Goal: Task Accomplishment & Management: Manage account settings

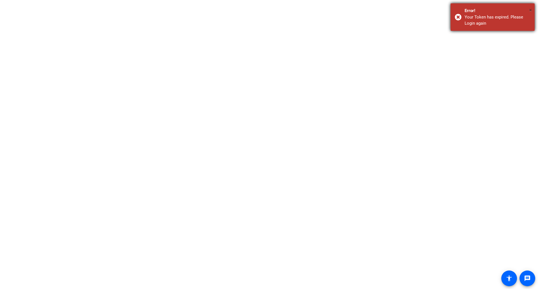
click at [494, 20] on div "Your Token has expired. Please Login again" at bounding box center [498, 20] width 66 height 13
click at [530, 11] on span "×" at bounding box center [530, 10] width 3 height 7
click at [460, 17] on div "× Error! Your Token has expired. Please Login again" at bounding box center [493, 16] width 84 height 27
click at [531, 11] on span "×" at bounding box center [530, 10] width 3 height 7
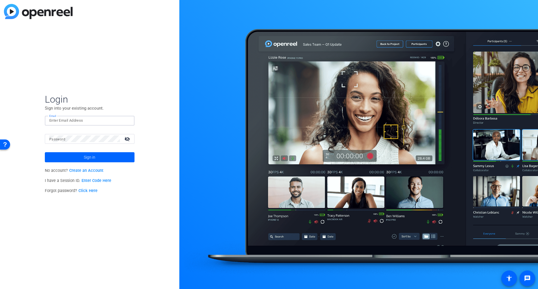
click at [89, 120] on input "Email" at bounding box center [89, 120] width 81 height 7
type input "spencer.peterson@rbc.com"
click at [128, 137] on mat-icon "visibility_off" at bounding box center [127, 139] width 13 height 8
click at [45, 152] on button "Sign in" at bounding box center [90, 157] width 90 height 10
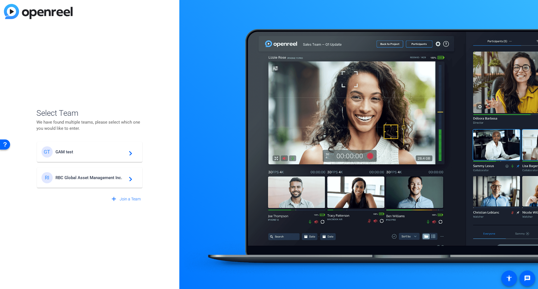
click at [72, 184] on mat-card-content "RI RBC Global Asset Management Inc. navigate_next" at bounding box center [89, 178] width 105 height 20
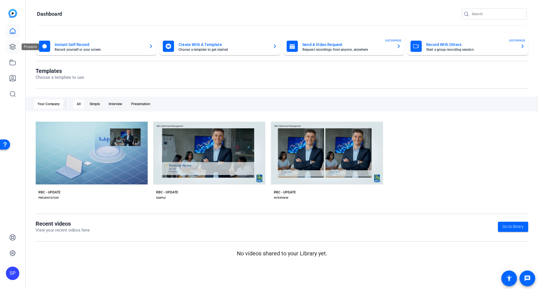
click at [14, 47] on icon at bounding box center [12, 46] width 7 height 7
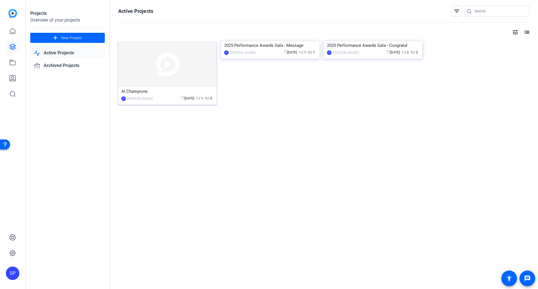
click at [169, 84] on img at bounding box center [167, 64] width 98 height 46
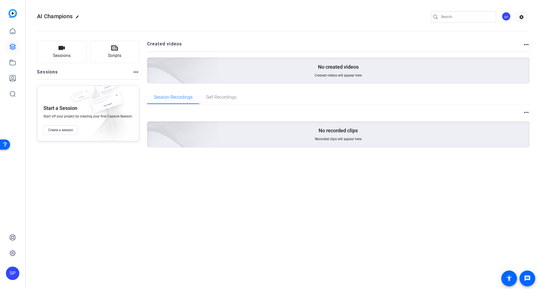
click at [526, 45] on mat-icon "more_horiz" at bounding box center [526, 44] width 7 height 7
click at [134, 72] on div at bounding box center [269, 144] width 538 height 289
click at [133, 73] on mat-icon "more_horiz" at bounding box center [136, 72] width 7 height 7
click at [145, 80] on span "View Archived Sessions" at bounding box center [155, 80] width 38 height 7
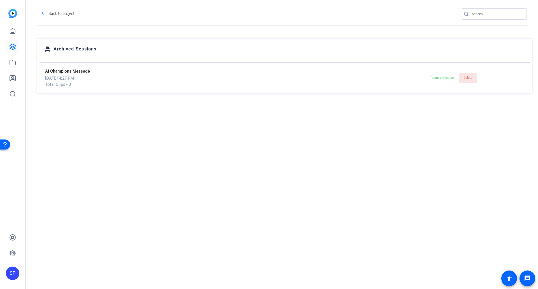
click at [467, 79] on span "Delete" at bounding box center [467, 78] width 9 height 4
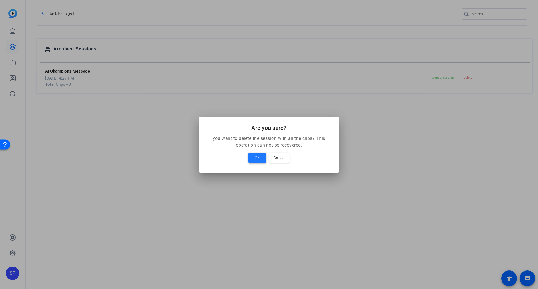
click at [260, 159] on span at bounding box center [257, 157] width 18 height 13
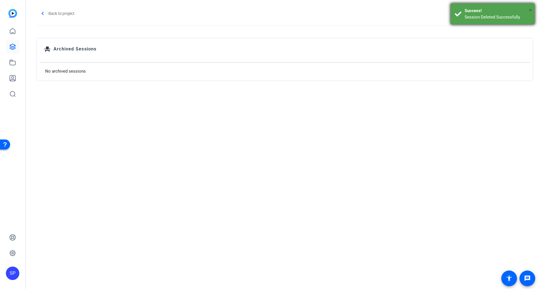
click at [530, 10] on span "×" at bounding box center [530, 10] width 3 height 7
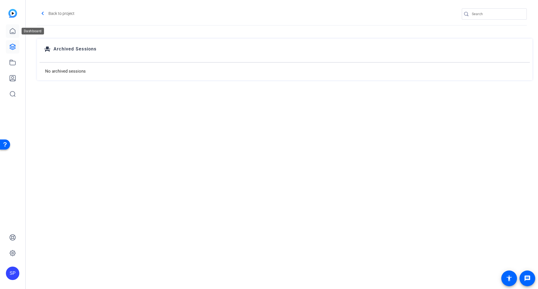
click at [13, 33] on icon at bounding box center [12, 30] width 5 height 5
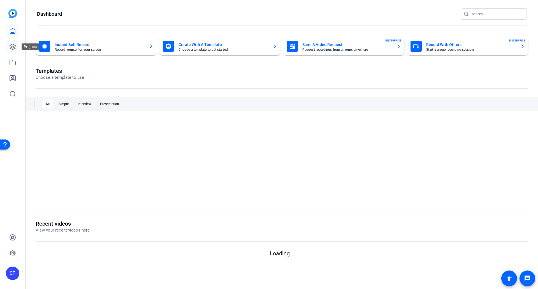
click at [11, 48] on icon at bounding box center [12, 46] width 7 height 7
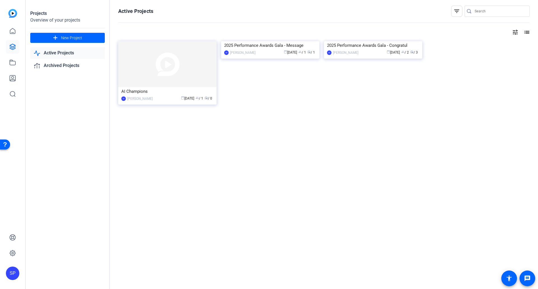
drag, startPoint x: 203, startPoint y: 56, endPoint x: 180, endPoint y: 146, distance: 92.4
click at [151, 153] on div "Active Projects filter_list tune list AI Champions SP Spencer Peterson calendar…" at bounding box center [324, 144] width 428 height 289
click at [259, 50] on div "2025 Performance Awards Gala - Message" at bounding box center [270, 45] width 92 height 8
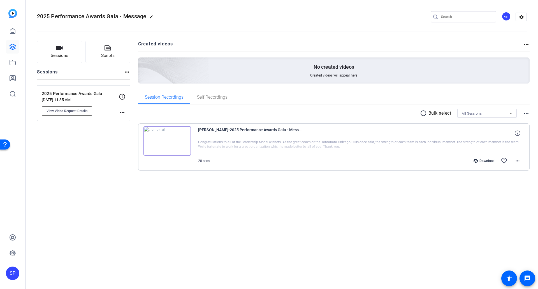
click at [75, 110] on span "View Video Request Details" at bounding box center [67, 111] width 41 height 4
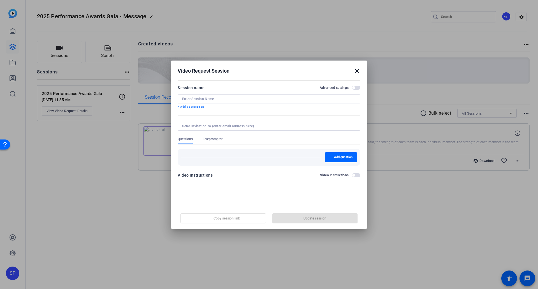
type input "2025 Performance Awards Gala"
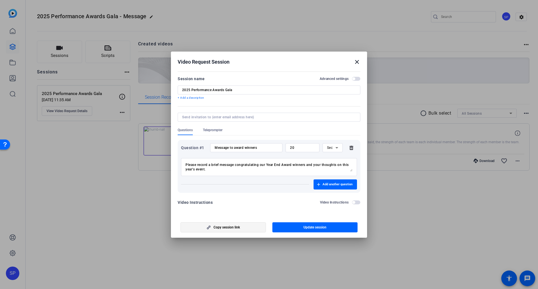
click at [234, 227] on span "Copy session link" at bounding box center [226, 227] width 26 height 4
click at [358, 62] on mat-icon "close" at bounding box center [357, 62] width 7 height 7
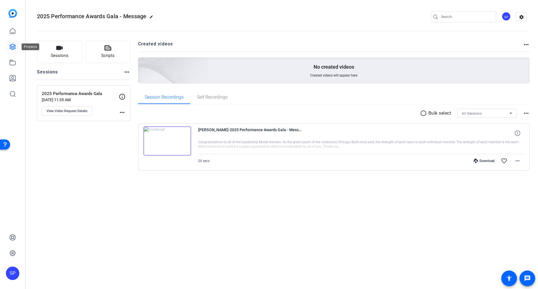
click at [13, 44] on icon at bounding box center [13, 47] width 6 height 6
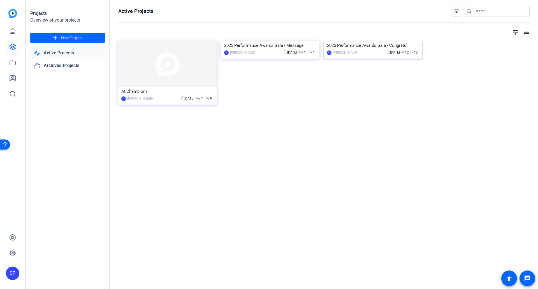
click at [362, 50] on div "SP Spencer Peterson calendar_today Sep 03 group / 2 radio / 3" at bounding box center [373, 53] width 92 height 6
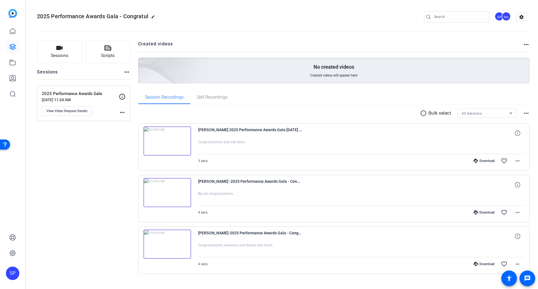
scroll to position [10, 0]
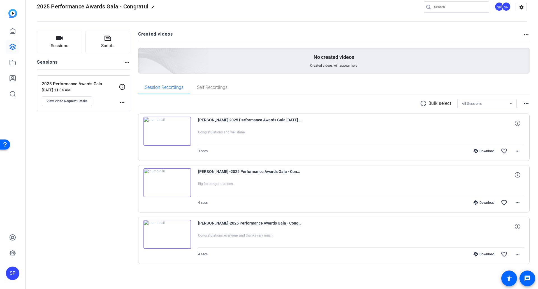
click at [178, 127] on img at bounding box center [167, 131] width 48 height 29
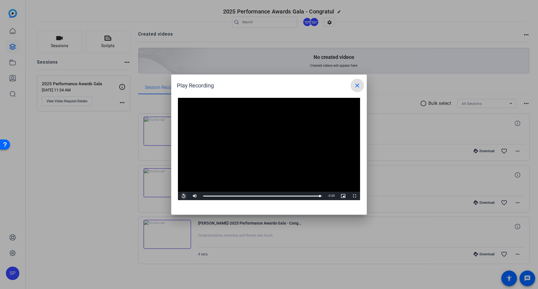
click at [185, 196] on span "Video Player" at bounding box center [183, 196] width 11 height 0
click at [356, 85] on mat-icon "close" at bounding box center [357, 85] width 7 height 7
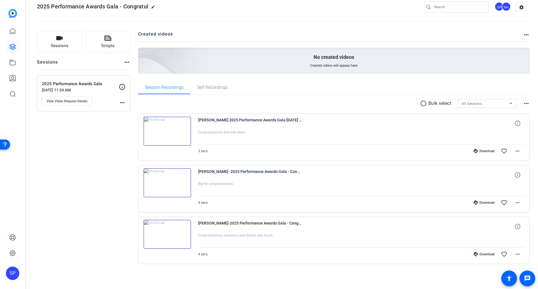
click at [484, 152] on div "Download" at bounding box center [484, 151] width 27 height 4
click at [69, 159] on div "Sessions Scripts Sessions more_horiz 2025 Performance Awards Gala Sep 03, 2025 …" at bounding box center [83, 156] width 93 height 251
click at [15, 47] on icon at bounding box center [13, 47] width 6 height 6
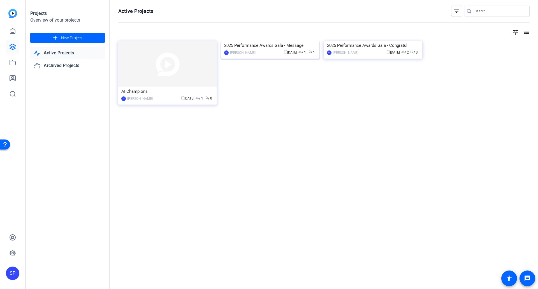
click at [266, 51] on div "calendar_today Sep 03 group / 1 radio / 1" at bounding box center [287, 53] width 58 height 6
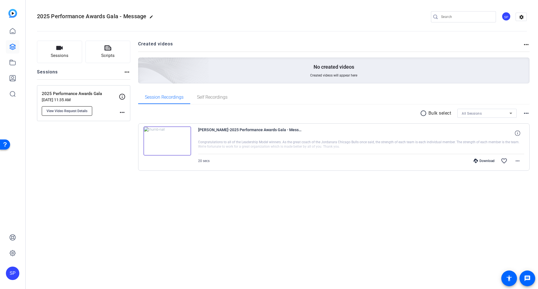
click at [81, 112] on span "View Video Request Details" at bounding box center [67, 111] width 41 height 4
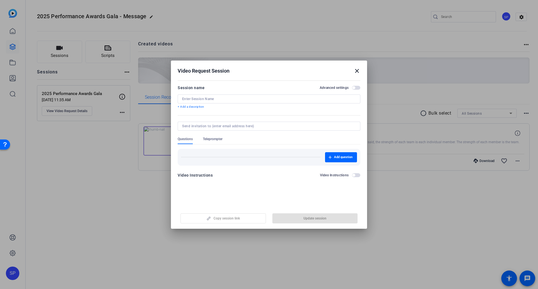
type input "2025 Performance Awards Gala"
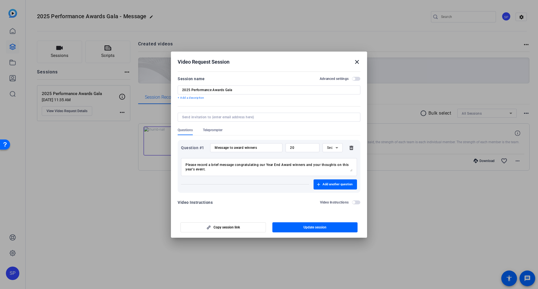
click at [355, 80] on span "button" at bounding box center [356, 79] width 8 height 4
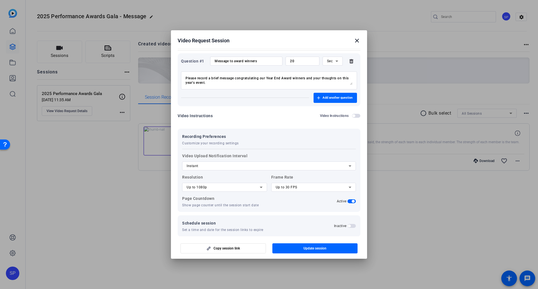
scroll to position [66, 0]
click at [353, 41] on div "Video Request Session close" at bounding box center [269, 40] width 183 height 7
click at [356, 41] on mat-icon "close" at bounding box center [357, 40] width 7 height 7
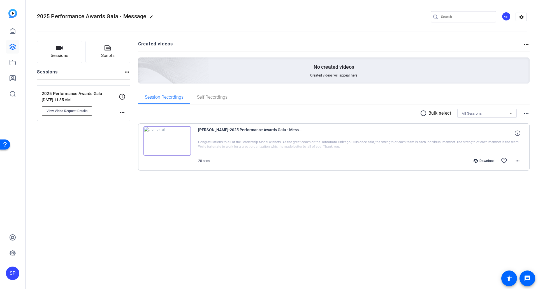
click at [76, 111] on span "View Video Request Details" at bounding box center [67, 111] width 41 height 4
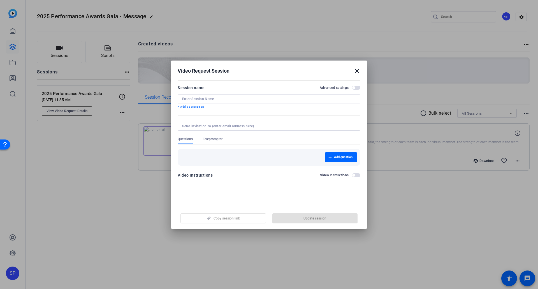
type input "2025 Performance Awards Gala"
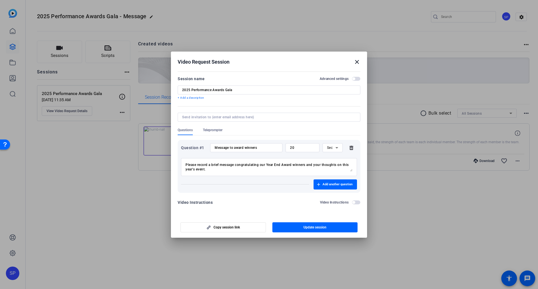
click at [357, 61] on mat-icon "close" at bounding box center [357, 62] width 7 height 7
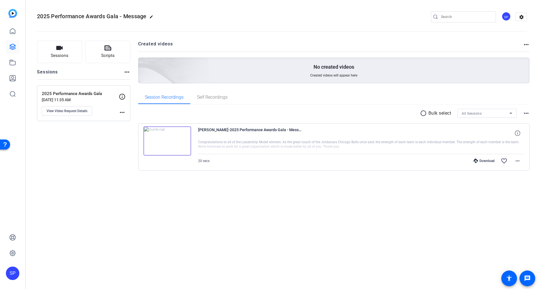
click at [85, 94] on p "2025 Performance Awards Gala" at bounding box center [80, 93] width 77 height 6
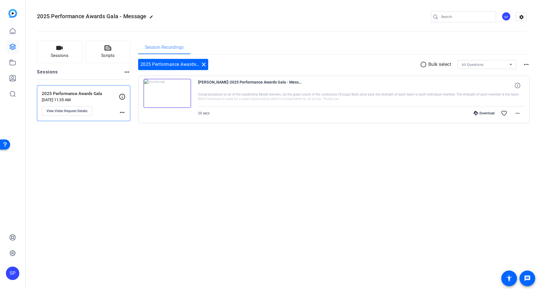
click at [85, 143] on div "Sessions Scripts Sessions more_horiz 2025 Performance Awards Gala Sep 03, 2025 …" at bounding box center [282, 91] width 512 height 114
click at [15, 47] on icon at bounding box center [13, 47] width 6 height 6
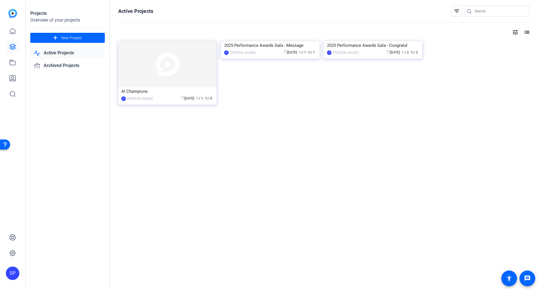
click at [68, 54] on link "Active Projects" at bounding box center [67, 52] width 75 height 11
click at [70, 54] on link "Active Projects" at bounding box center [67, 52] width 75 height 11
click at [275, 50] on div "2025 Performance Awards Gala - Message" at bounding box center [270, 45] width 92 height 8
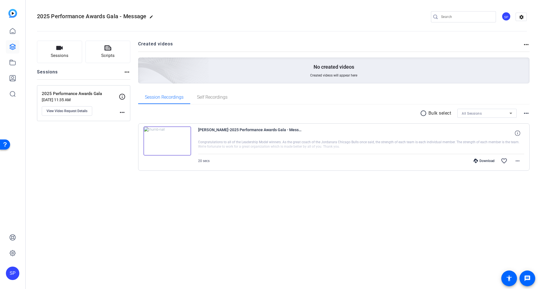
click at [124, 112] on mat-icon "more_horiz" at bounding box center [122, 112] width 7 height 7
click at [102, 125] on div at bounding box center [269, 144] width 538 height 289
click at [71, 113] on span "View Video Request Details" at bounding box center [67, 111] width 41 height 4
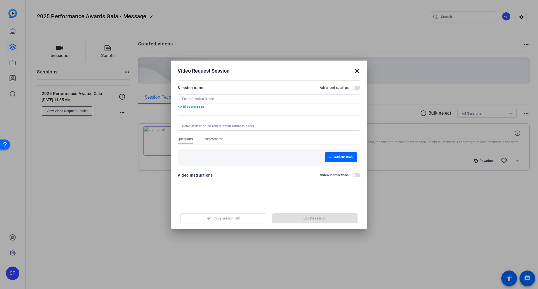
type input "2025 Performance Awards Gala"
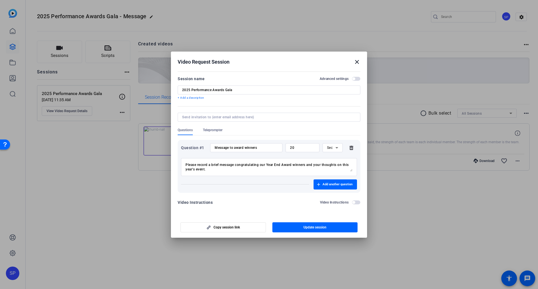
click at [234, 118] on input at bounding box center [267, 117] width 171 height 4
click at [247, 116] on input at bounding box center [267, 117] width 171 height 4
click at [236, 116] on input at bounding box center [267, 117] width 171 height 4
type input "ezanker@phn.com"
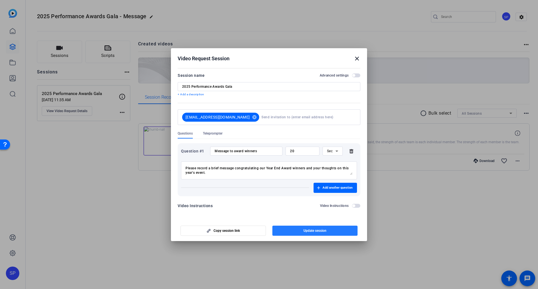
click at [298, 232] on span "button" at bounding box center [314, 230] width 85 height 13
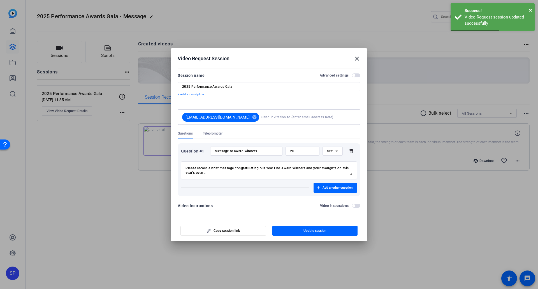
click at [264, 116] on input at bounding box center [307, 117] width 92 height 11
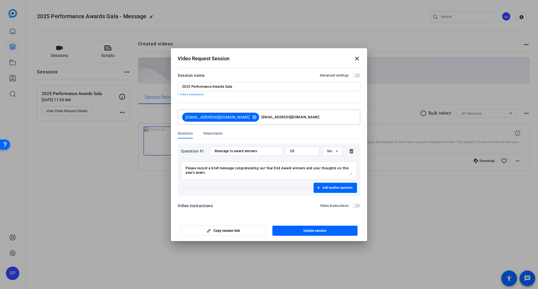
type input "shereelee.albaladejo@rbc.com"
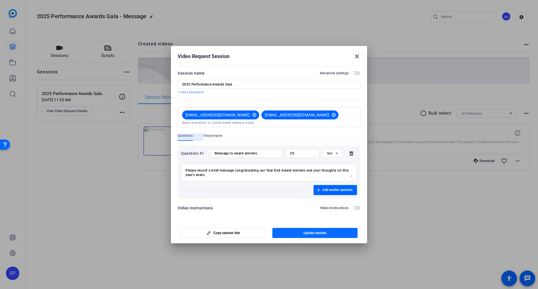
click at [313, 232] on span "Update session" at bounding box center [314, 233] width 23 height 4
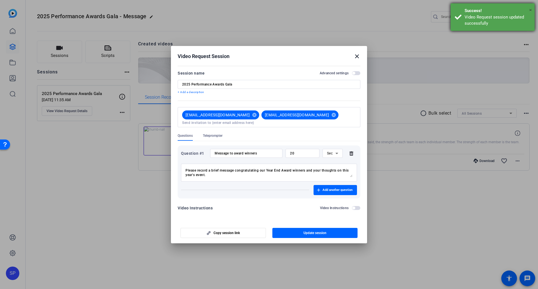
click at [530, 11] on span "×" at bounding box center [530, 10] width 3 height 7
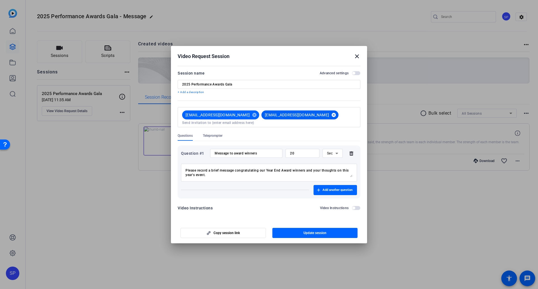
click at [329, 117] on mat-icon "cancel" at bounding box center [334, 114] width 10 height 5
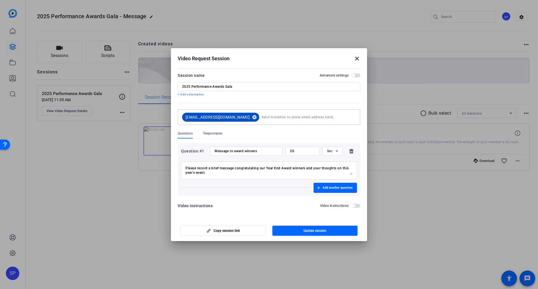
click at [250, 118] on mat-icon "cancel" at bounding box center [255, 117] width 10 height 5
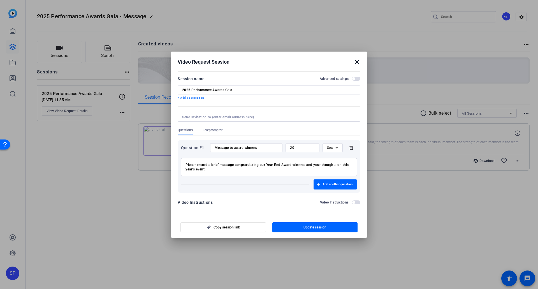
click at [356, 79] on span "button" at bounding box center [356, 79] width 8 height 4
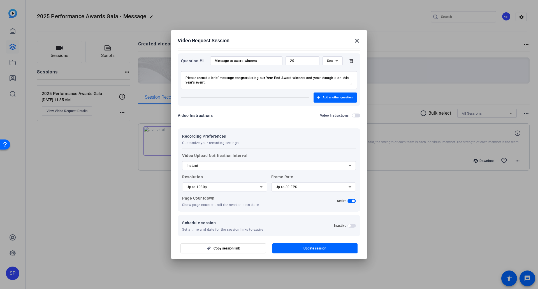
scroll to position [72, 0]
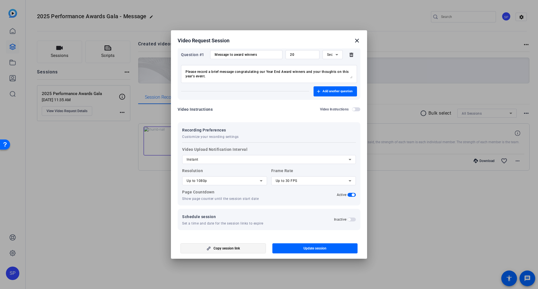
click at [211, 249] on icon "button" at bounding box center [208, 248] width 7 height 4
click at [358, 41] on mat-icon "close" at bounding box center [357, 40] width 7 height 7
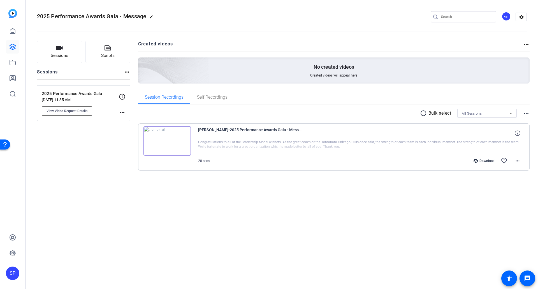
click at [82, 112] on span "View Video Request Details" at bounding box center [67, 111] width 41 height 4
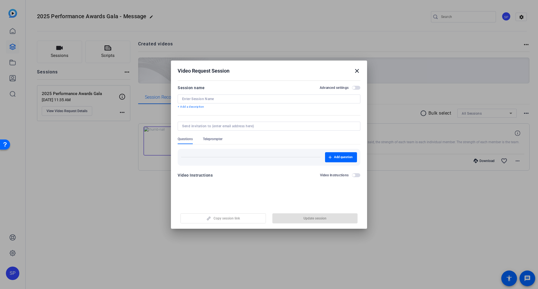
type input "2025 Performance Awards Gala"
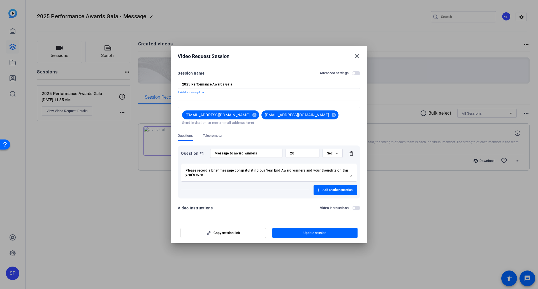
click at [319, 120] on input at bounding box center [269, 122] width 174 height 4
paste input "jessica.rausch@rbc.com"
type input "jessica.rausch@rbc.com"
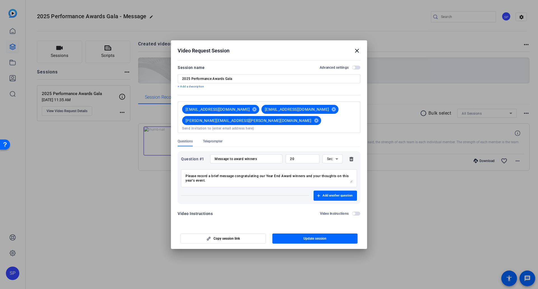
drag, startPoint x: 266, startPoint y: 48, endPoint x: 319, endPoint y: 39, distance: 53.6
click at [319, 39] on div "Video Request Session close Session name Advanced settings 2025 Performance Awa…" at bounding box center [269, 144] width 538 height 289
click at [329, 111] on mat-icon "cancel" at bounding box center [334, 109] width 10 height 5
click at [296, 126] on input at bounding box center [269, 128] width 174 height 4
paste input "alison.larocque@rbc.com"
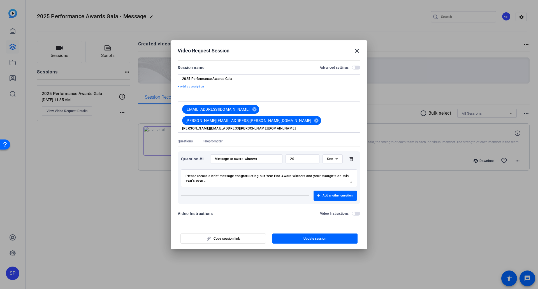
type input "alison.larocque@rbc.com"
click at [332, 133] on div at bounding box center [269, 136] width 183 height 6
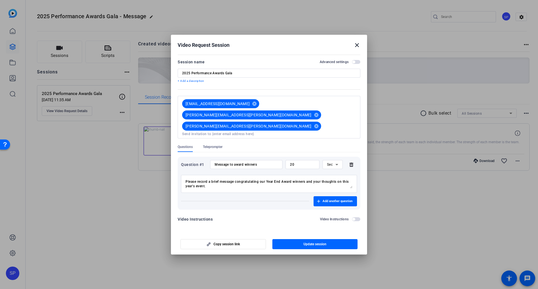
click at [354, 115] on div "ezanker@phn.com cancel jessica.rausch@rbc.com cancel alison.larocque@rbc.com ca…" at bounding box center [268, 117] width 176 height 38
click at [303, 132] on input at bounding box center [269, 134] width 174 height 4
paste input "donald.sanya@rbc.com"
type input "donald.sanya@rbc.com"
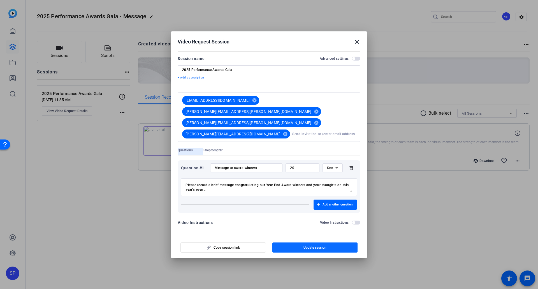
click at [306, 245] on span "Update session" at bounding box center [314, 247] width 23 height 4
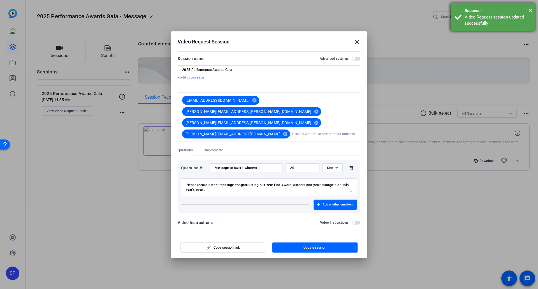
click at [532, 10] on div "× Success! Video Request session updated successfully" at bounding box center [493, 16] width 84 height 27
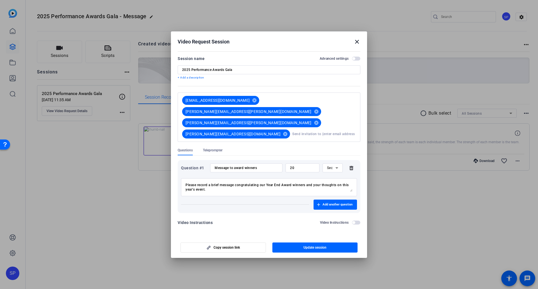
click at [357, 45] on mat-icon "close" at bounding box center [357, 41] width 7 height 7
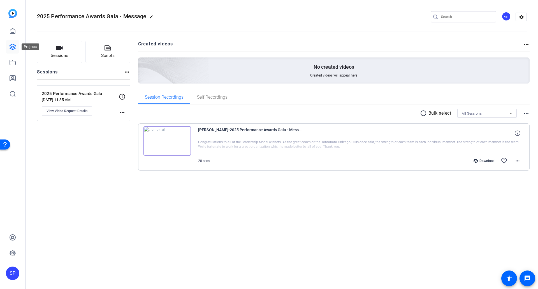
click at [10, 44] on icon at bounding box center [12, 46] width 7 height 7
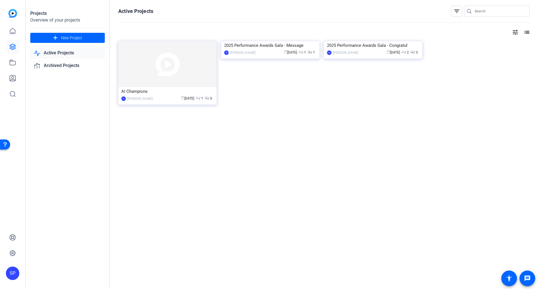
click at [363, 163] on div "Active Projects filter_list tune list AI Champions SP Spencer Peterson calendar…" at bounding box center [324, 144] width 428 height 289
click at [74, 53] on link "Active Projects" at bounding box center [67, 52] width 75 height 11
click at [263, 55] on div "calendar_today Sep 03 group / 1 radio / 1" at bounding box center [287, 53] width 58 height 6
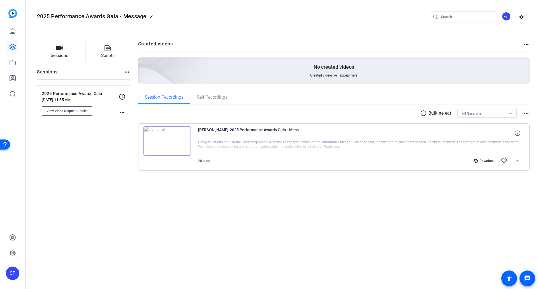
click at [85, 112] on span "View Video Request Details" at bounding box center [67, 111] width 41 height 4
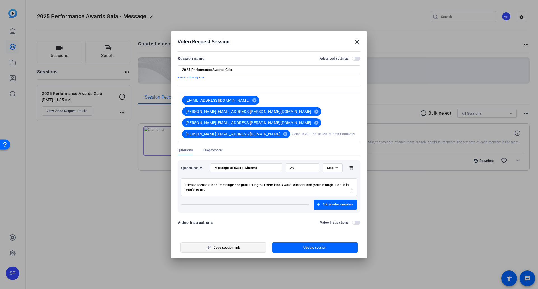
click at [238, 245] on span "Copy session link" at bounding box center [226, 247] width 26 height 4
click at [358, 45] on mat-icon "close" at bounding box center [357, 41] width 7 height 7
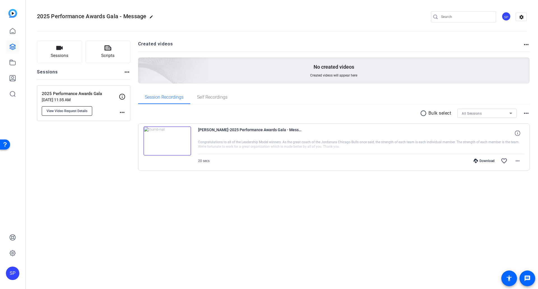
click at [72, 108] on button "View Video Request Details" at bounding box center [67, 111] width 50 height 10
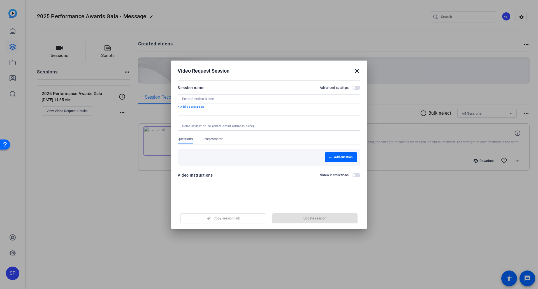
type input "2025 Performance Awards Gala"
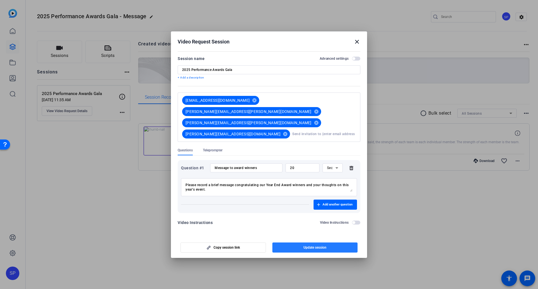
click at [315, 245] on span "Update session" at bounding box center [314, 247] width 23 height 4
drag, startPoint x: 210, startPoint y: 178, endPoint x: 173, endPoint y: 168, distance: 39.1
click at [173, 168] on mat-dialog-content "Session name Advanced settings 2025 Performance Awards Gala + Add a description…" at bounding box center [269, 143] width 196 height 186
click at [357, 45] on mat-icon "close" at bounding box center [357, 41] width 7 height 7
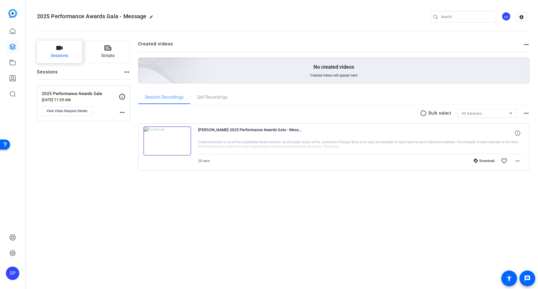
click at [55, 50] on button "Sessions" at bounding box center [59, 52] width 45 height 22
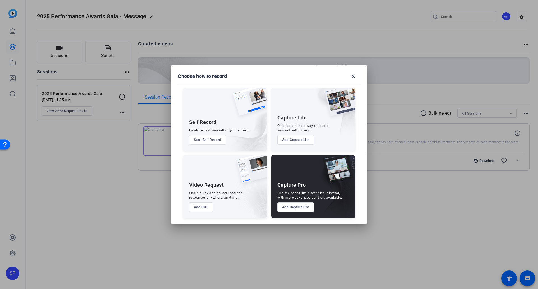
click at [203, 208] on button "Add UGC" at bounding box center [201, 207] width 24 height 10
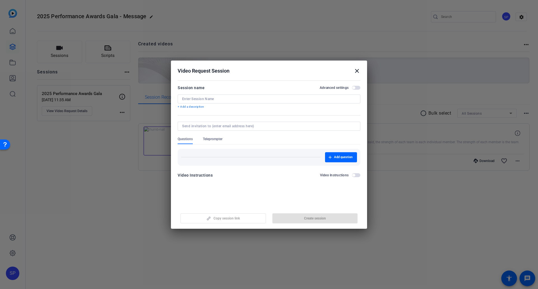
click at [211, 100] on input at bounding box center [269, 99] width 174 height 4
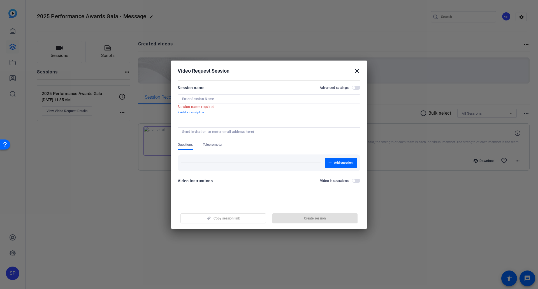
drag, startPoint x: 288, startPoint y: 65, endPoint x: 238, endPoint y: 75, distance: 51.0
click at [244, 75] on h2 "Video Request Session close" at bounding box center [269, 70] width 196 height 18
click at [216, 96] on div at bounding box center [269, 98] width 174 height 9
click at [231, 99] on input at bounding box center [269, 99] width 174 height 4
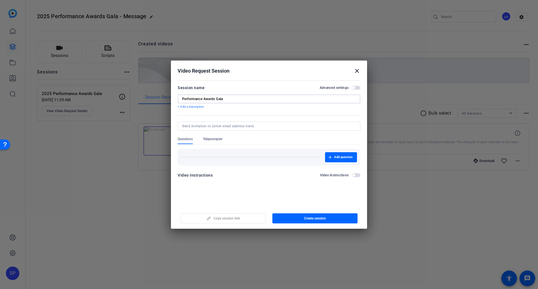
type input "Performance Awards Gala"
click at [235, 126] on input at bounding box center [267, 126] width 171 height 4
click at [331, 159] on icon "button" at bounding box center [329, 157] width 3 height 3
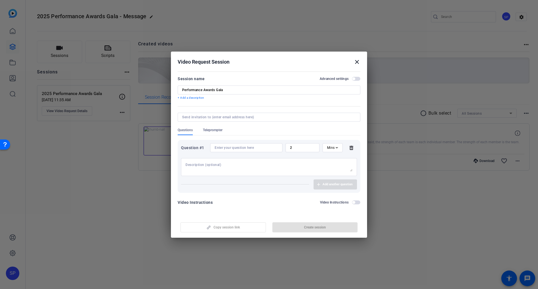
click at [239, 147] on input at bounding box center [246, 147] width 63 height 4
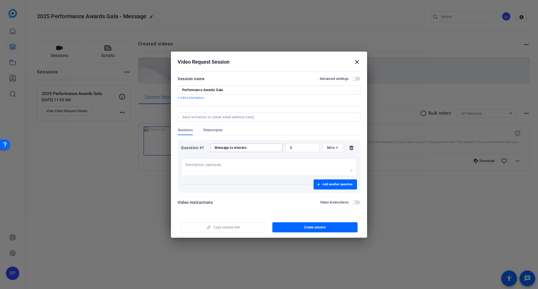
type input "Message to winners"
drag, startPoint x: 304, startPoint y: 148, endPoint x: 271, endPoint y: 146, distance: 32.6
click at [271, 146] on div "Question #1 Message to winners 2 Mins" at bounding box center [269, 147] width 176 height 9
type input "20"
click at [333, 147] on span "Mins" at bounding box center [331, 148] width 8 height 4
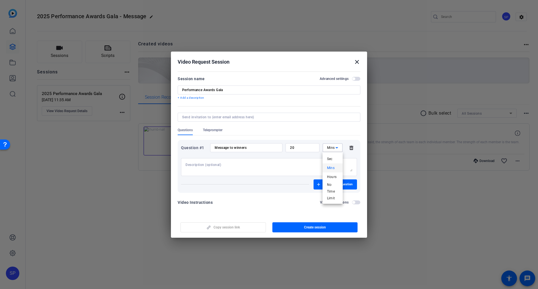
click at [332, 158] on span "Sec" at bounding box center [330, 159] width 6 height 7
drag, startPoint x: 255, startPoint y: 57, endPoint x: 264, endPoint y: 57, distance: 9.8
click at [264, 57] on h2 "Video Request Session close" at bounding box center [269, 61] width 196 height 18
click at [217, 163] on textarea at bounding box center [268, 167] width 167 height 9
paste textarea "Please record a brief message congratulating our Year End Award winners and you…"
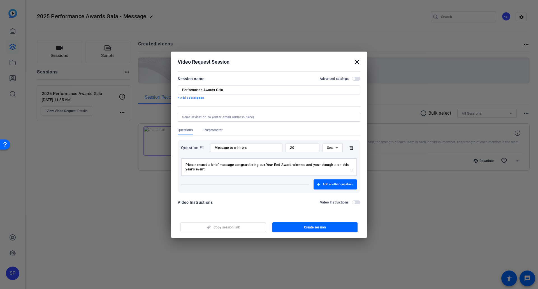
type textarea "Please record a brief message congratulating our Year End Award winners and you…"
drag, startPoint x: 225, startPoint y: 173, endPoint x: 230, endPoint y: 164, distance: 9.8
click at [230, 164] on div "Please record a brief message congratulating our Year End Award winners and you…" at bounding box center [268, 167] width 167 height 18
click at [234, 165] on textarea "Please record a brief message congratulating our Year End Award winners and you…" at bounding box center [268, 167] width 167 height 9
click at [354, 203] on span "button" at bounding box center [353, 202] width 3 height 3
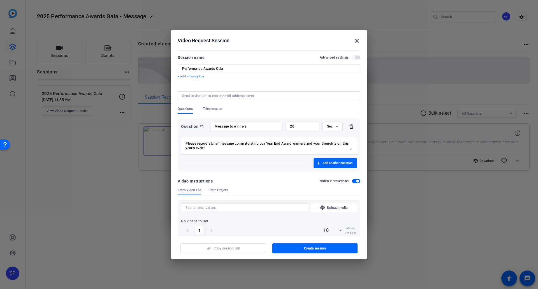
click at [353, 184] on div "Video Instructions Video Instructions" at bounding box center [269, 181] width 183 height 7
click at [353, 182] on span "button" at bounding box center [356, 181] width 8 height 4
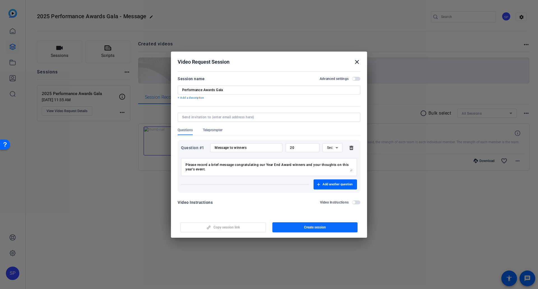
click at [303, 228] on span "button" at bounding box center [314, 227] width 85 height 13
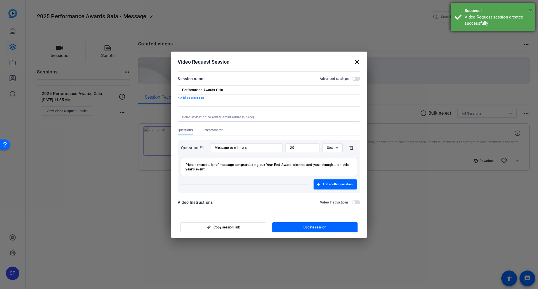
click at [530, 9] on span "×" at bounding box center [530, 10] width 3 height 7
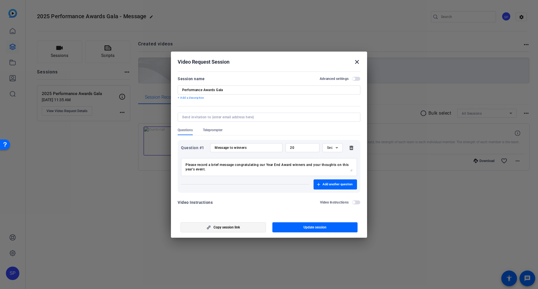
click at [238, 227] on span "Copy session link" at bounding box center [226, 227] width 26 height 4
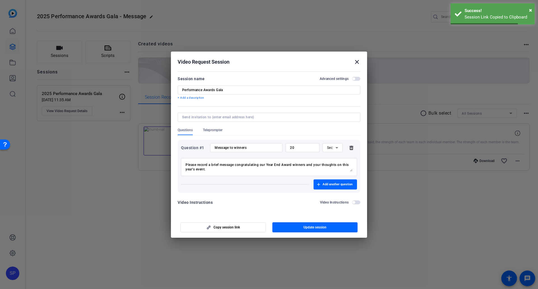
click at [358, 61] on mat-icon "close" at bounding box center [357, 62] width 7 height 7
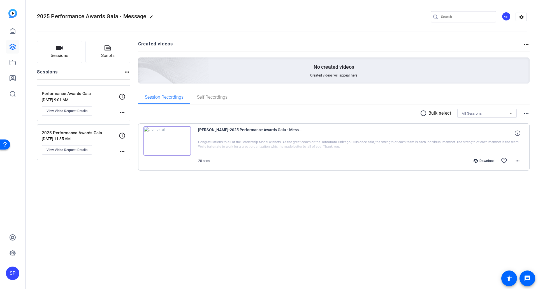
click at [85, 137] on p "Sep 03, 2025 @ 11:35 AM" at bounding box center [80, 138] width 77 height 4
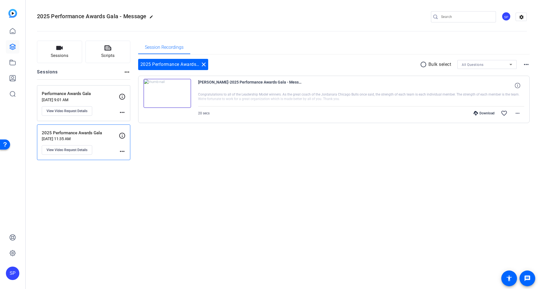
click at [84, 138] on p "Sep 03, 2025 @ 11:35 AM" at bounding box center [80, 138] width 77 height 4
click at [88, 93] on p "Performance Awards Gala" at bounding box center [80, 93] width 77 height 6
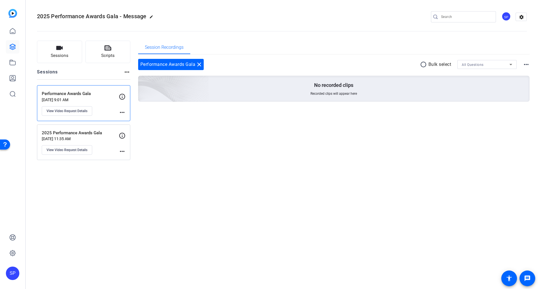
click at [79, 94] on p "Performance Awards Gala" at bounding box center [80, 93] width 77 height 6
click at [79, 137] on p "Sep 03, 2025 @ 11:35 AM" at bounding box center [80, 138] width 77 height 4
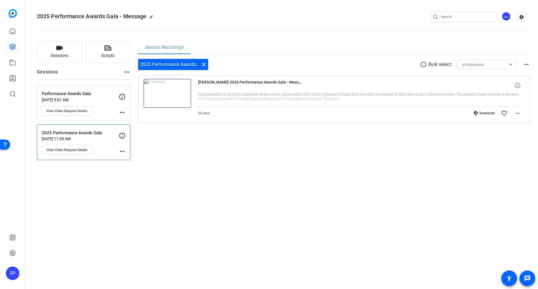
click at [67, 96] on p "Performance Awards Gala" at bounding box center [80, 93] width 77 height 6
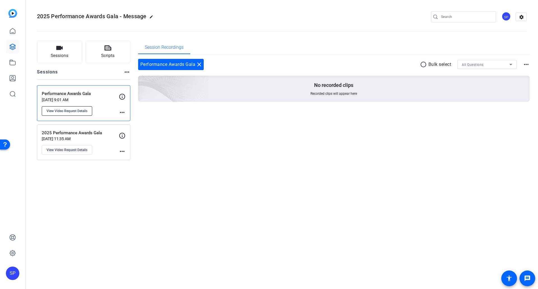
click at [80, 113] on span "View Video Request Details" at bounding box center [67, 111] width 41 height 4
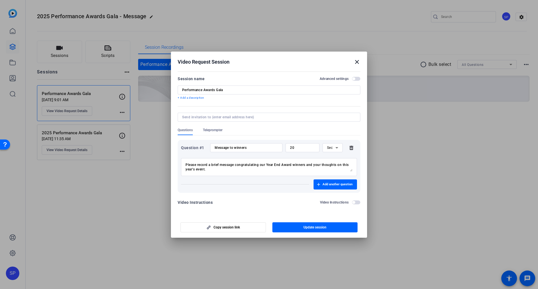
click at [181, 88] on div "Performance Awards Gala" at bounding box center [269, 89] width 183 height 9
click at [183, 89] on input "Performance Awards Gala" at bounding box center [269, 90] width 174 height 4
type input "2025 Performance Awards Gala"
click at [303, 227] on span "Update session" at bounding box center [314, 227] width 23 height 4
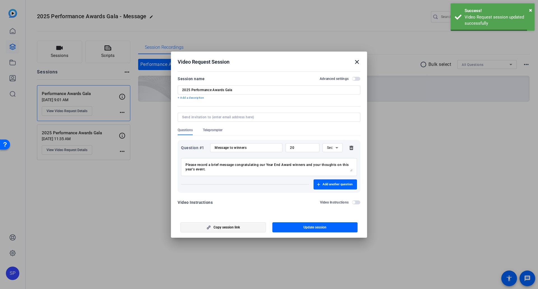
click at [230, 229] on span "Copy session link" at bounding box center [226, 227] width 26 height 4
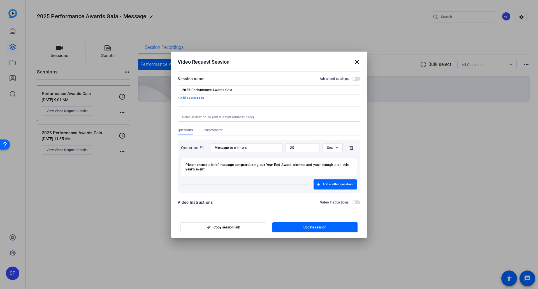
drag, startPoint x: 307, startPoint y: 231, endPoint x: 314, endPoint y: 231, distance: 7.3
click at [307, 231] on span "button" at bounding box center [314, 227] width 85 height 13
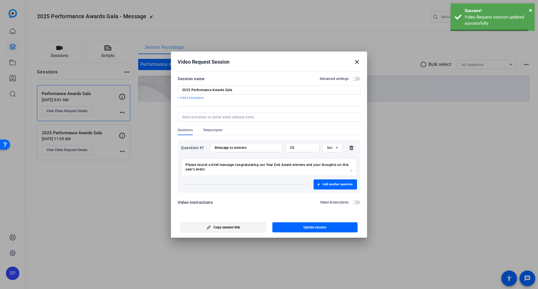
click at [244, 229] on span "button" at bounding box center [223, 227] width 85 height 13
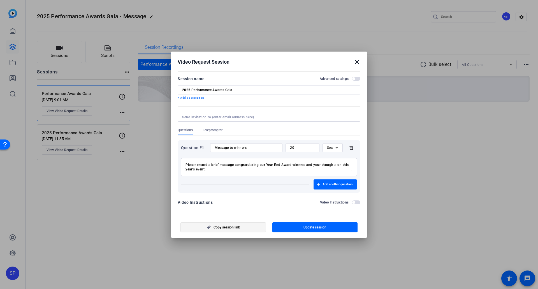
click at [228, 227] on span "Copy session link" at bounding box center [226, 227] width 26 height 4
click at [356, 61] on mat-icon "close" at bounding box center [357, 62] width 7 height 7
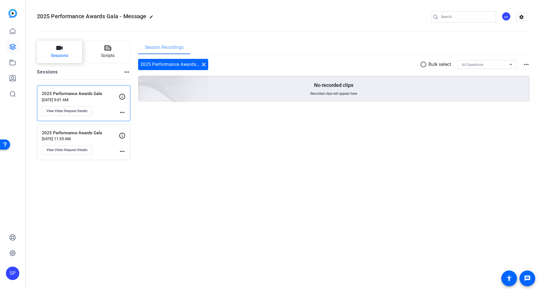
click at [64, 55] on span "Sessions" at bounding box center [60, 55] width 18 height 6
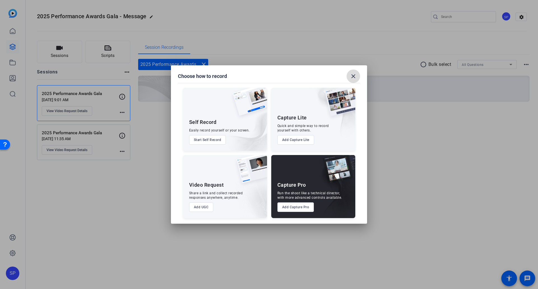
click at [352, 76] on mat-icon "close" at bounding box center [353, 76] width 7 height 7
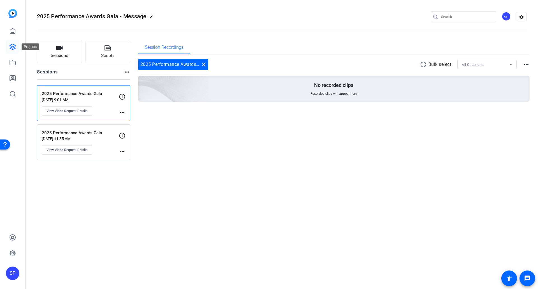
click at [13, 48] on icon at bounding box center [12, 46] width 7 height 7
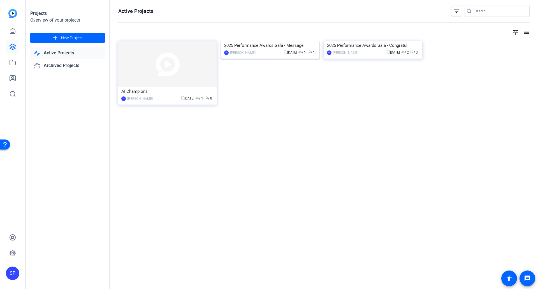
click at [272, 50] on div "2025 Performance Awards Gala - Message" at bounding box center [270, 45] width 92 height 8
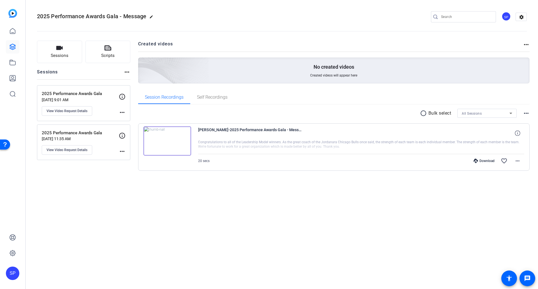
click at [85, 96] on p "2025 Performance Awards Gala" at bounding box center [80, 93] width 77 height 6
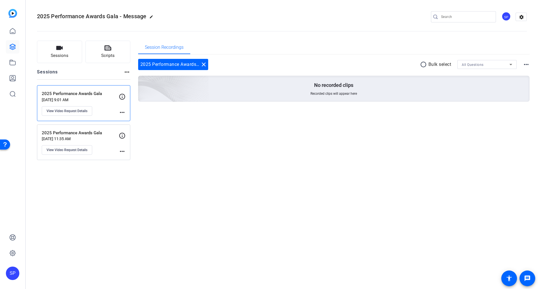
click at [81, 133] on p "2025 Performance Awards Gala" at bounding box center [80, 133] width 77 height 6
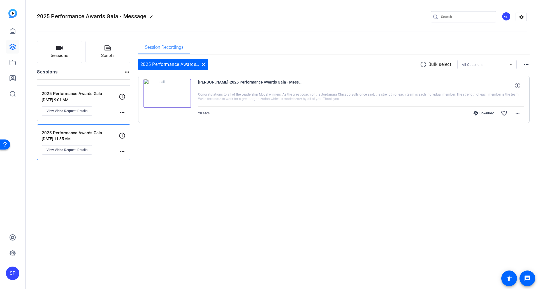
click at [103, 92] on p "2025 Performance Awards Gala" at bounding box center [80, 93] width 77 height 6
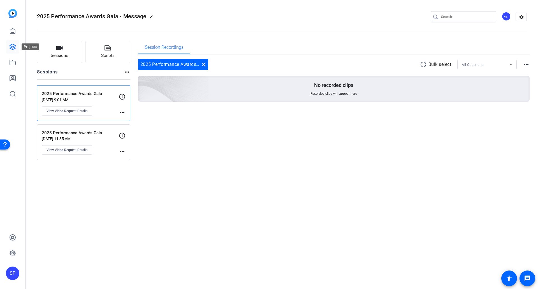
click at [11, 44] on icon at bounding box center [12, 46] width 7 height 7
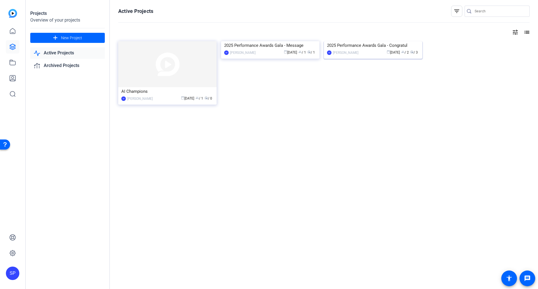
click at [377, 50] on div "2025 Performance Awards Gala - Congratul" at bounding box center [373, 45] width 92 height 8
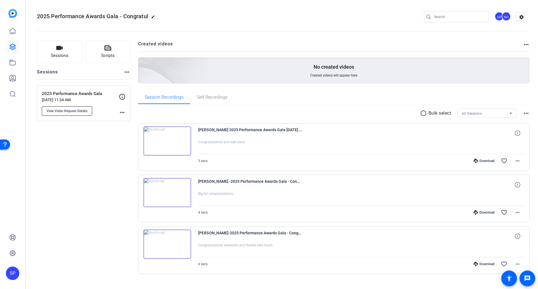
click at [76, 109] on span "View Video Request Details" at bounding box center [67, 111] width 41 height 4
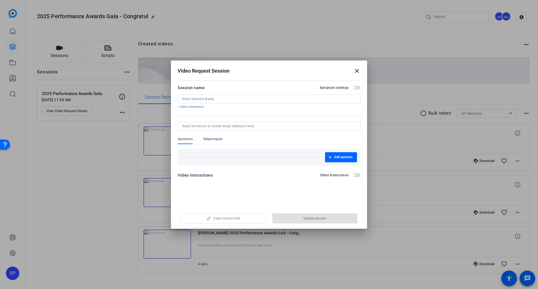
type input "2025 Performance Awards Gala"
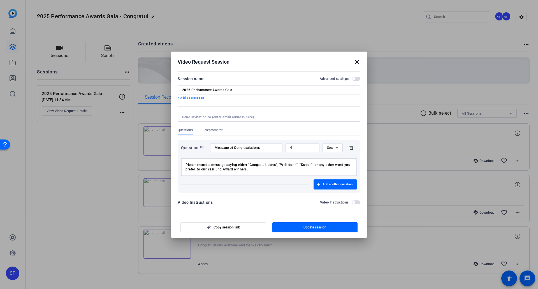
drag, startPoint x: 256, startPoint y: 171, endPoint x: 143, endPoint y: 155, distance: 113.2
click at [143, 155] on div "Video Request Session close Session name Advanced settings 2025 Performance Awa…" at bounding box center [269, 144] width 538 height 289
click at [61, 51] on div at bounding box center [269, 144] width 538 height 289
click at [358, 61] on mat-icon "close" at bounding box center [357, 62] width 7 height 7
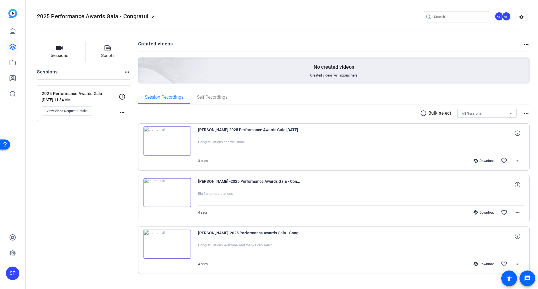
click at [74, 101] on p "Sep 03, 2025 @ 11:34 AM" at bounding box center [80, 100] width 77 height 4
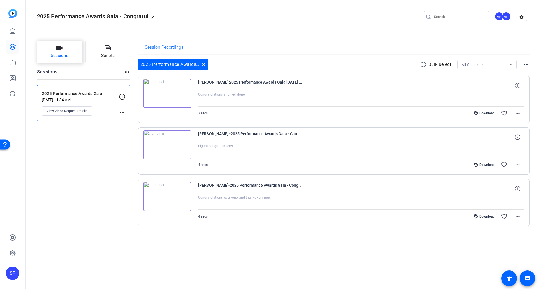
click at [60, 54] on span "Sessions" at bounding box center [60, 55] width 18 height 6
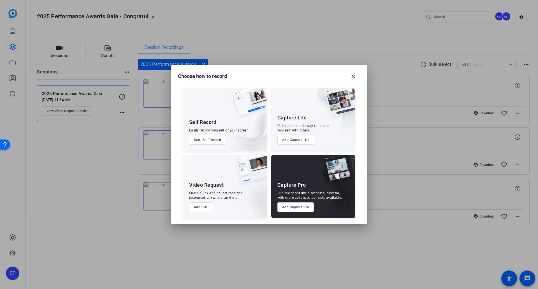
click at [203, 208] on button "Add UGC" at bounding box center [201, 207] width 24 height 10
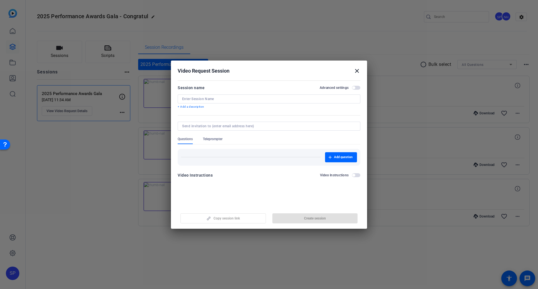
click at [214, 99] on input at bounding box center [269, 99] width 174 height 4
drag, startPoint x: 235, startPoint y: 70, endPoint x: 232, endPoint y: 98, distance: 28.2
click at [231, 98] on div "Video Request Session close Session name Advanced settings 2025 Performance + A…" at bounding box center [269, 124] width 196 height 127
click at [231, 98] on input "2025 Performance" at bounding box center [269, 99] width 174 height 4
type input "2025 Performance Awards"
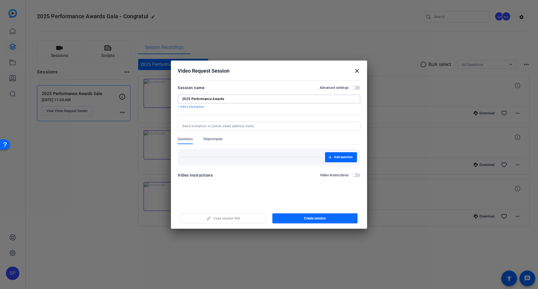
click at [298, 219] on span "button" at bounding box center [314, 218] width 85 height 13
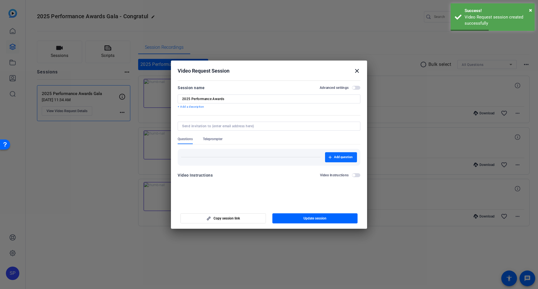
click at [340, 159] on span "Add question" at bounding box center [343, 157] width 18 height 4
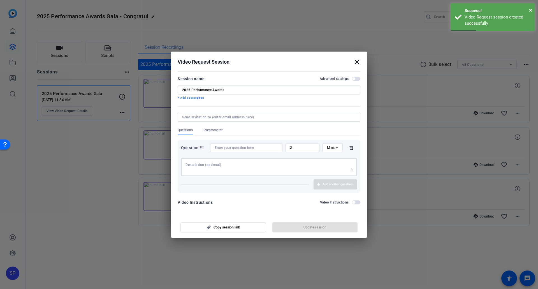
click at [225, 167] on textarea at bounding box center [268, 167] width 167 height 9
paste textarea "https://capture.openreel.com/ugc-subject/07892678f2d16401cbda376ec4929cd3384257…"
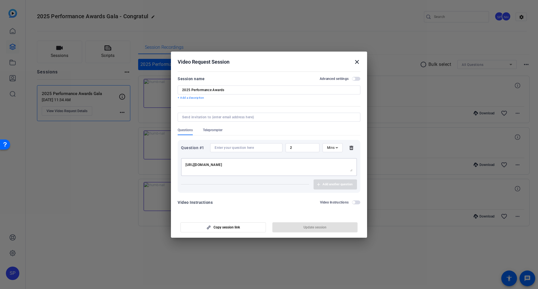
drag, startPoint x: 344, startPoint y: 166, endPoint x: 113, endPoint y: 163, distance: 231.5
click at [113, 163] on div "Choose how to record close Self Record Easily record yourself or your screen. S…" at bounding box center [269, 144] width 538 height 289
type textarea "https://capture.openreel.com/ugc-subject/07892678f2d16401cbda376ec4929cd3384257…"
click at [354, 62] on mat-icon "close" at bounding box center [357, 62] width 7 height 7
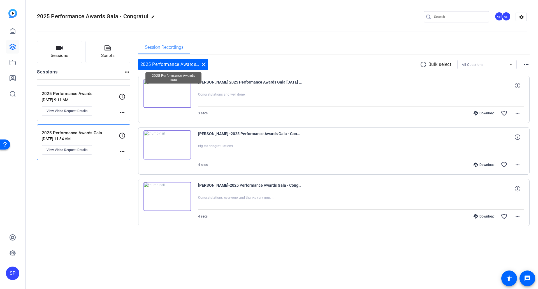
click at [181, 65] on div "2025 Performance Awards Gala close" at bounding box center [173, 64] width 70 height 11
click at [83, 141] on div "2025 Performance Awards Gala Sep 03, 2025 @ 11:34 AM View Video Request Details" at bounding box center [80, 142] width 77 height 25
click at [76, 101] on p "Sep 23, 2025 @ 9:11 AM" at bounding box center [80, 100] width 77 height 4
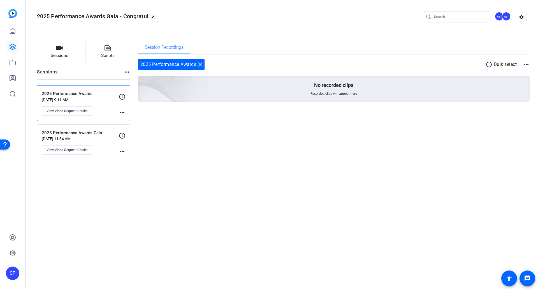
click at [73, 132] on p "2025 Performance Awards Gala" at bounding box center [80, 133] width 77 height 6
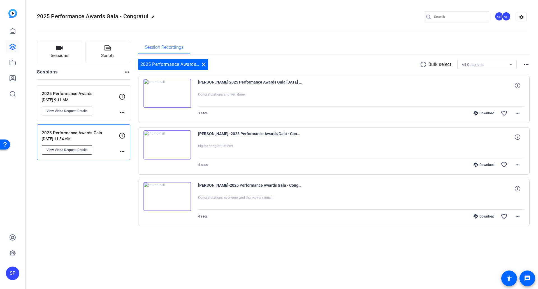
click at [73, 151] on span "View Video Request Details" at bounding box center [67, 150] width 41 height 4
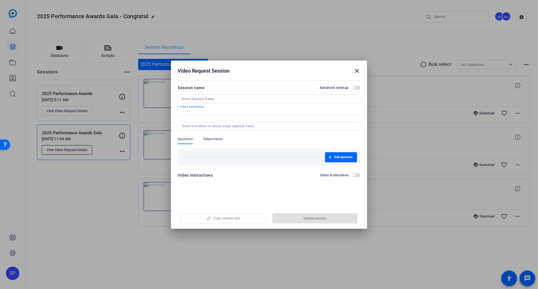
type input "2025 Performance Awards Gala"
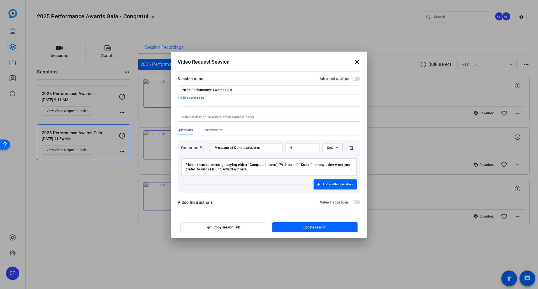
drag, startPoint x: 252, startPoint y: 170, endPoint x: 156, endPoint y: 158, distance: 96.8
click at [156, 158] on div "Video Request Session close Session name Advanced settings 2025 Performance Awa…" at bounding box center [269, 144] width 538 height 289
click at [357, 62] on mat-icon "close" at bounding box center [357, 62] width 7 height 7
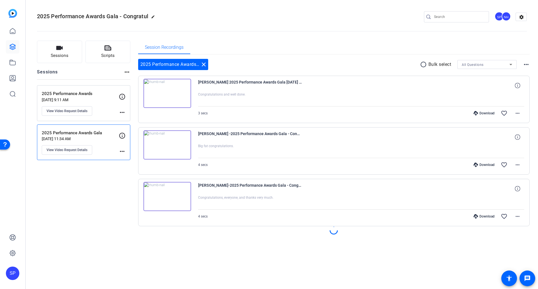
click at [61, 98] on p "Sep 23, 2025 @ 9:11 AM" at bounding box center [80, 100] width 77 height 4
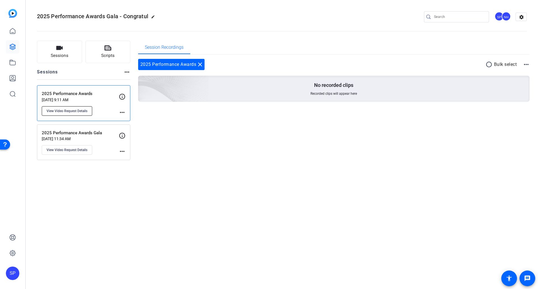
click at [82, 113] on span "View Video Request Details" at bounding box center [67, 111] width 41 height 4
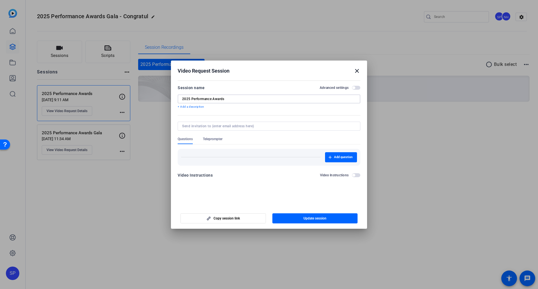
click at [235, 99] on input "2025 Performance Awards" at bounding box center [269, 99] width 174 height 4
type input "2025 Performance Awards Gala"
click at [331, 157] on icon "button" at bounding box center [330, 157] width 3 height 3
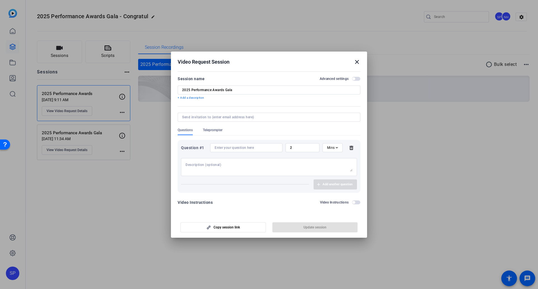
click at [252, 163] on textarea at bounding box center [268, 167] width 167 height 9
paste textarea "Please record a message saying either "Congratulations", "Well done", "Kudos", …"
type textarea "Please record a message saying either "Congratulations", "Well done", "Kudos", …"
click at [256, 147] on input at bounding box center [246, 147] width 63 height 4
drag, startPoint x: 302, startPoint y: 147, endPoint x: 265, endPoint y: 146, distance: 37.0
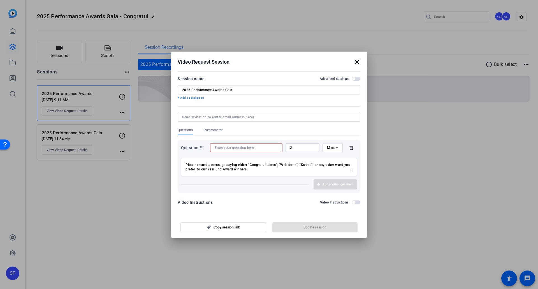
click at [265, 146] on div "Question #1 2 Mins" at bounding box center [269, 147] width 176 height 9
type input "4"
click at [338, 149] on icon at bounding box center [336, 147] width 7 height 7
click at [335, 158] on mat-option "Sec" at bounding box center [332, 158] width 20 height 9
click at [263, 148] on input at bounding box center [246, 147] width 63 height 4
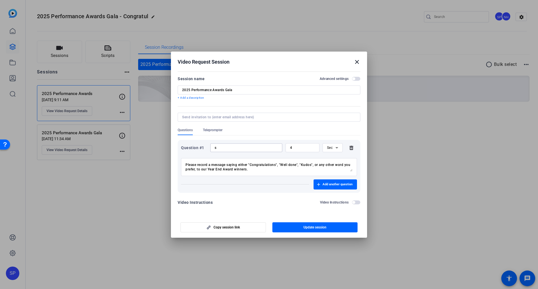
drag, startPoint x: 237, startPoint y: 147, endPoint x: 182, endPoint y: 143, distance: 55.3
click at [182, 143] on div "Question #1 s 4 Sec" at bounding box center [269, 147] width 176 height 9
type input "s"
click at [301, 228] on span "button" at bounding box center [314, 227] width 85 height 13
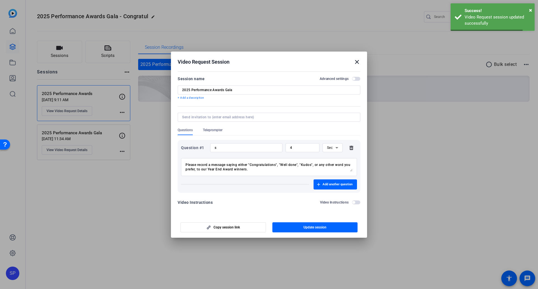
click at [357, 62] on mat-icon "close" at bounding box center [357, 62] width 7 height 7
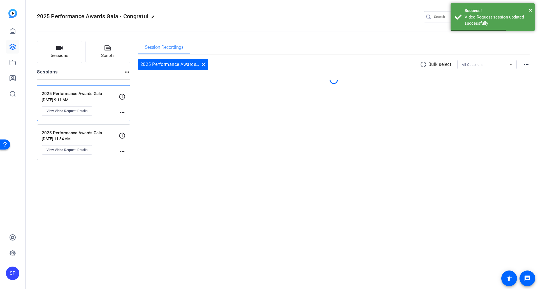
click at [78, 99] on p "Sep 23, 2025 @ 9:11 AM" at bounding box center [80, 100] width 77 height 4
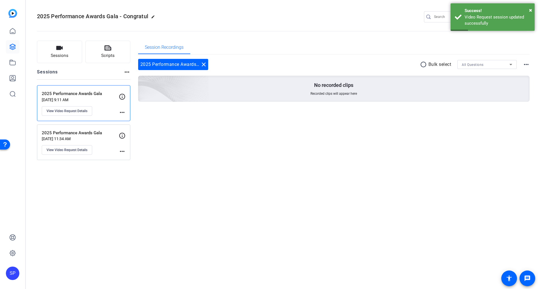
click at [67, 140] on p "Sep 03, 2025 @ 11:34 AM" at bounding box center [80, 138] width 77 height 4
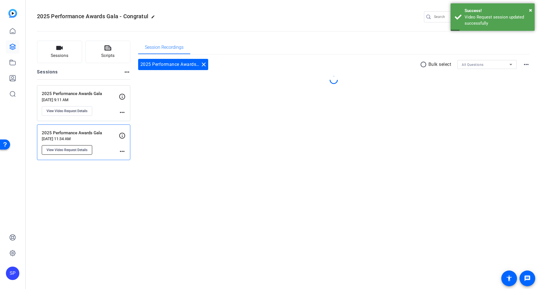
click at [71, 150] on span "View Video Request Details" at bounding box center [67, 150] width 41 height 4
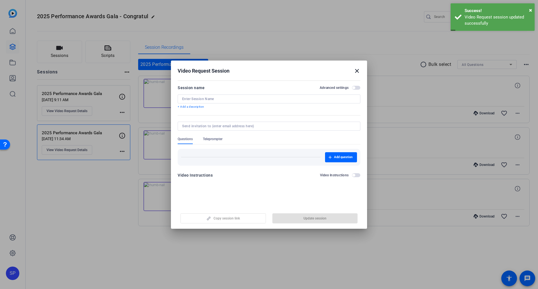
type input "2025 Performance Awards Gala"
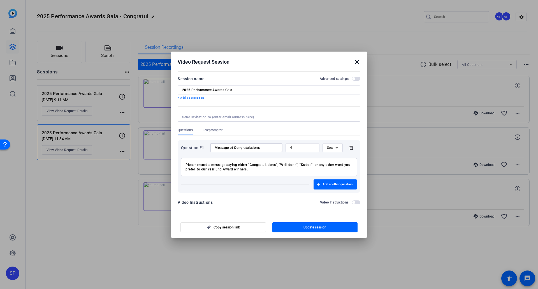
drag, startPoint x: 267, startPoint y: 147, endPoint x: 168, endPoint y: 139, distance: 99.8
click at [168, 139] on div "Video Request Session close Session name Advanced settings 2025 Performance Awa…" at bounding box center [269, 144] width 538 height 289
click at [358, 63] on mat-icon "close" at bounding box center [357, 62] width 7 height 7
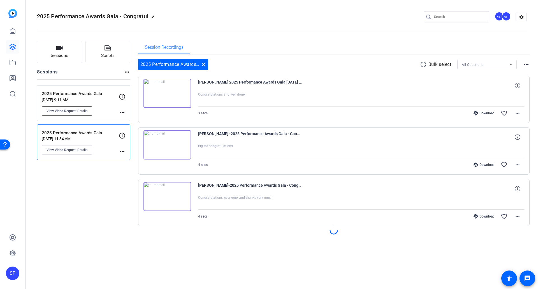
click at [71, 109] on span "View Video Request Details" at bounding box center [67, 111] width 41 height 4
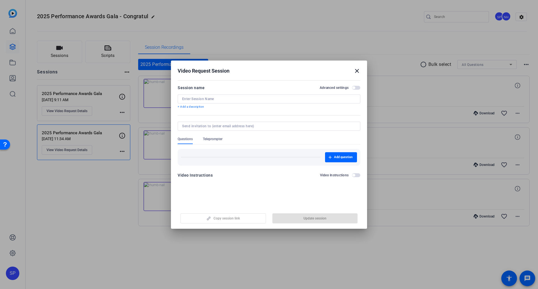
type input "2025 Performance Awards Gala"
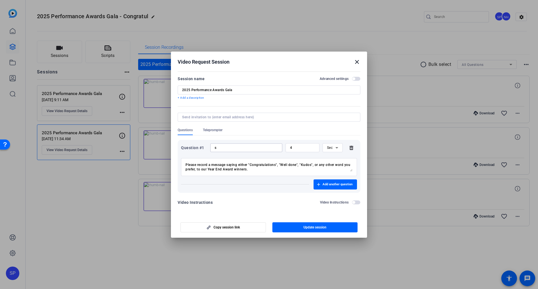
drag, startPoint x: 205, startPoint y: 145, endPoint x: 198, endPoint y: 145, distance: 6.7
click at [198, 145] on div "Question #1 s 4 Sec" at bounding box center [269, 147] width 176 height 9
paste input "Message of Congratulation"
drag, startPoint x: 235, startPoint y: 147, endPoint x: 143, endPoint y: 144, distance: 91.4
click at [143, 144] on div "Video Request Session close Session name Advanced settings 2025 Performance Awa…" at bounding box center [269, 144] width 538 height 289
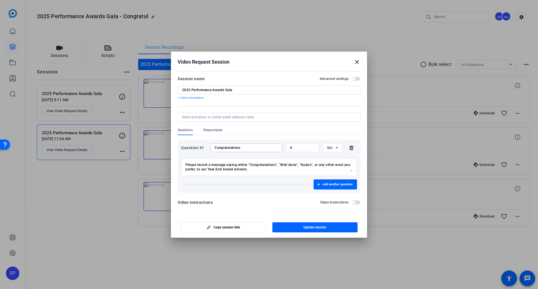
click at [259, 150] on div "Congratulations" at bounding box center [246, 147] width 63 height 9
click at [260, 148] on input "Congratulations" at bounding box center [246, 147] width 63 height 4
type input "Congratulations message"
click at [313, 228] on span "Update session" at bounding box center [314, 227] width 23 height 4
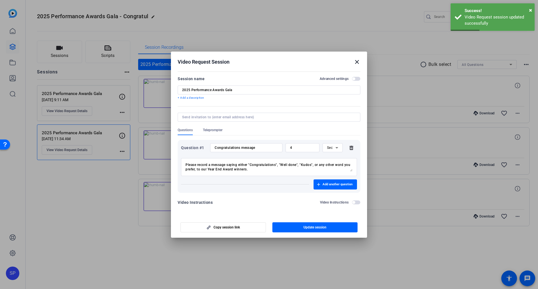
click at [263, 200] on div "Video Instructions Video Instructions" at bounding box center [269, 202] width 183 height 7
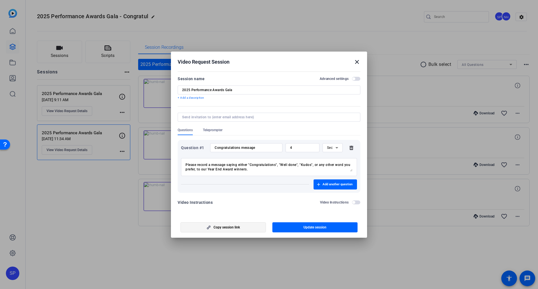
click at [229, 230] on button "Copy session link" at bounding box center [222, 227] width 85 height 10
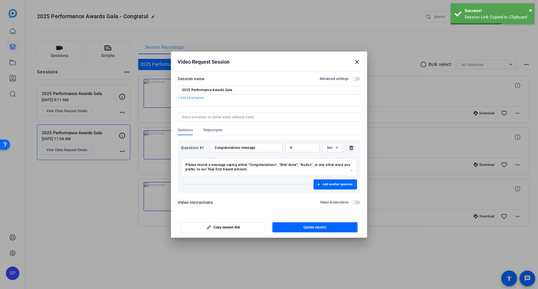
click at [357, 62] on mat-icon "close" at bounding box center [357, 62] width 7 height 7
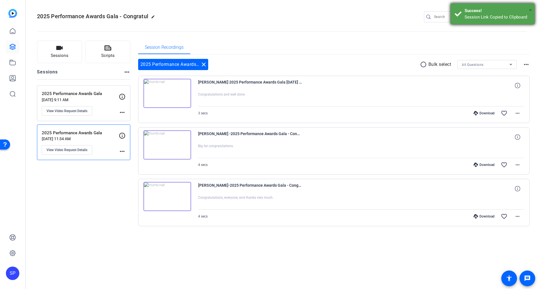
click at [530, 10] on span "×" at bounding box center [530, 10] width 3 height 7
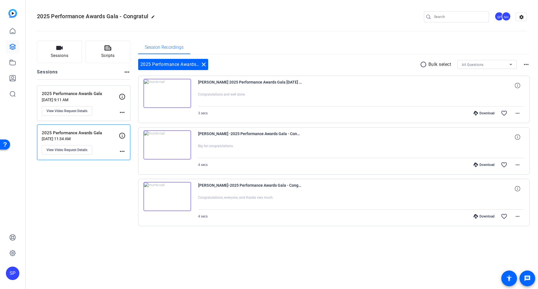
click at [83, 95] on p "2025 Performance Awards Gala" at bounding box center [80, 93] width 77 height 6
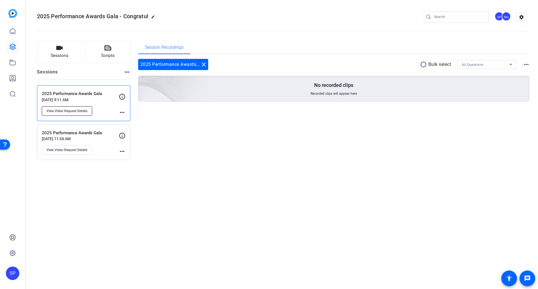
click at [77, 113] on span "View Video Request Details" at bounding box center [67, 111] width 41 height 4
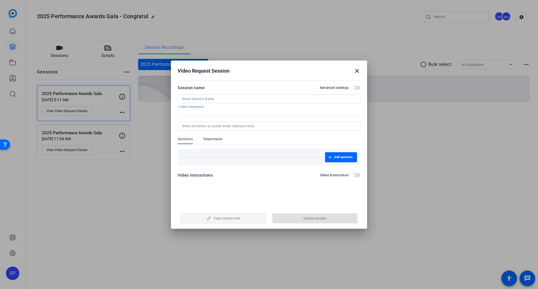
type input "2025 Performance Awards Gala"
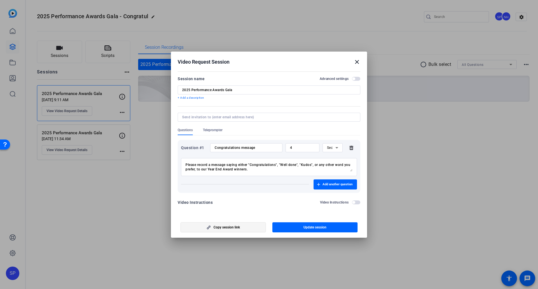
click at [222, 228] on span "Copy session link" at bounding box center [226, 227] width 26 height 4
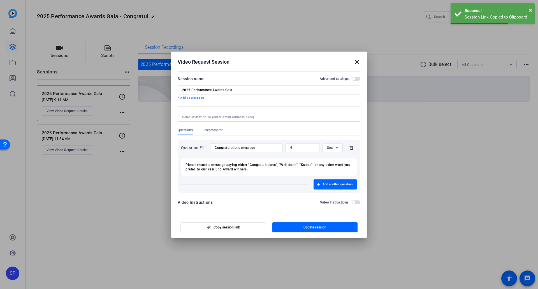
click at [358, 63] on mat-icon "close" at bounding box center [357, 62] width 7 height 7
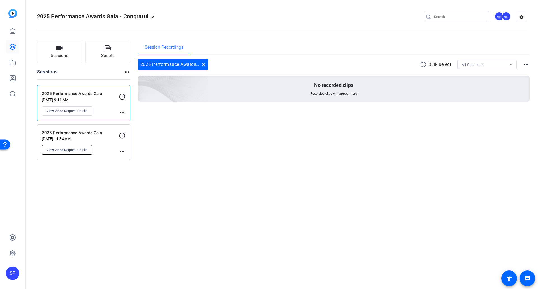
click at [76, 145] on button "View Video Request Details" at bounding box center [67, 150] width 50 height 10
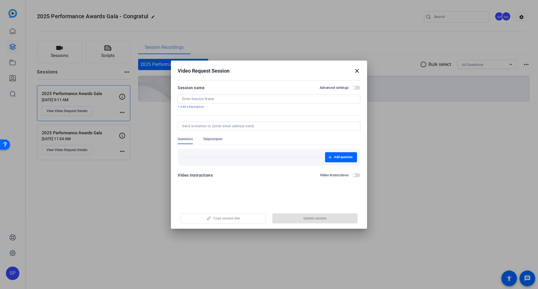
type input "2025 Performance Awards Gala"
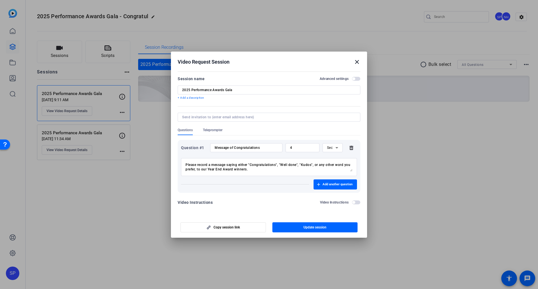
click at [358, 62] on mat-icon "close" at bounding box center [357, 62] width 7 height 7
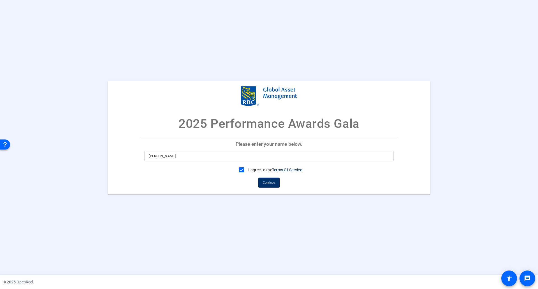
click at [193, 157] on input "[PERSON_NAME]" at bounding box center [269, 156] width 240 height 7
drag, startPoint x: 208, startPoint y: 295, endPoint x: 1, endPoint y: 137, distance: 260.4
type input "Sheree Lee Albaladejo"
click at [270, 183] on span "Continue" at bounding box center [269, 182] width 12 height 8
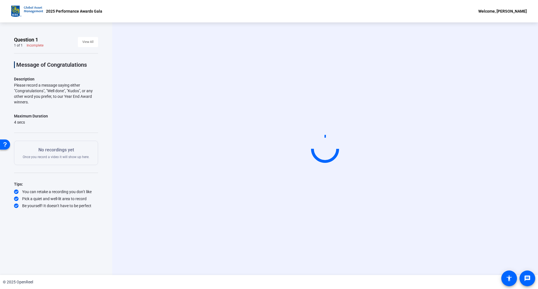
drag, startPoint x: 49, startPoint y: 89, endPoint x: 72, endPoint y: 101, distance: 26.1
click at [72, 101] on div "Please record a message saying either "Congratulations", "Well done", "Kudos", …" at bounding box center [56, 93] width 84 height 22
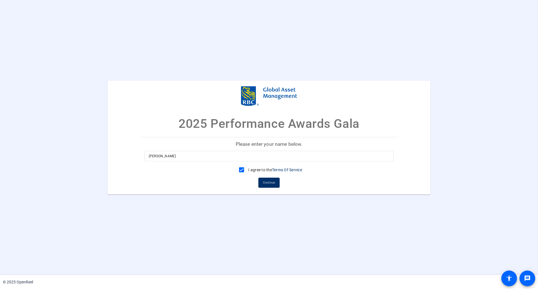
click at [184, 155] on input "[PERSON_NAME]" at bounding box center [269, 156] width 240 height 7
drag, startPoint x: 89, startPoint y: 144, endPoint x: 8, endPoint y: 140, distance: 81.3
click at [8, 140] on div "2025 Performance Awards Gala Please enter your name below. [PERSON_NAME] I agre…" at bounding box center [269, 137] width 538 height 114
type input "[PERSON_NAME]"
click at [268, 183] on span "Continue" at bounding box center [269, 182] width 12 height 8
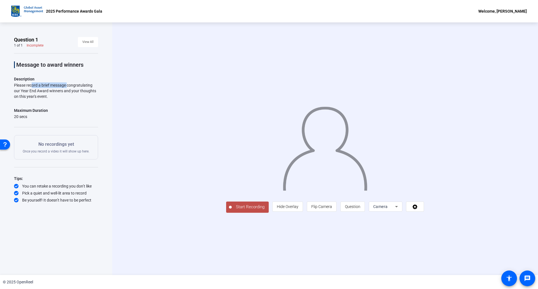
drag, startPoint x: 31, startPoint y: 84, endPoint x: 66, endPoint y: 87, distance: 35.4
click at [66, 87] on div "Please record a brief message congratulating our Year End Award winners and you…" at bounding box center [56, 90] width 84 height 17
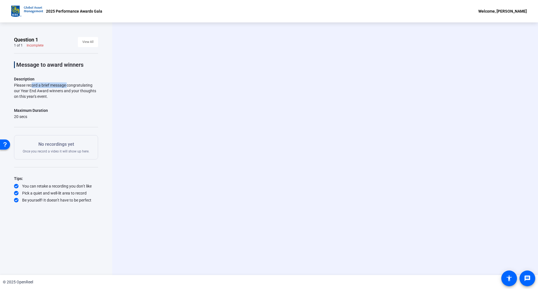
click at [66, 87] on div "Please record a brief message congratulating our Year End Award winners and you…" at bounding box center [56, 90] width 84 height 17
drag, startPoint x: 58, startPoint y: 105, endPoint x: 40, endPoint y: 88, distance: 24.8
click at [40, 88] on div "Message to award winners Description Please record a brief message congratulati…" at bounding box center [56, 128] width 84 height 150
click at [40, 88] on div "Please record a brief message congratulating our Year End Award winners and you…" at bounding box center [56, 90] width 84 height 17
click at [70, 88] on div "Please record a brief message congratulating our Year End Award winners and you…" at bounding box center [56, 90] width 84 height 17
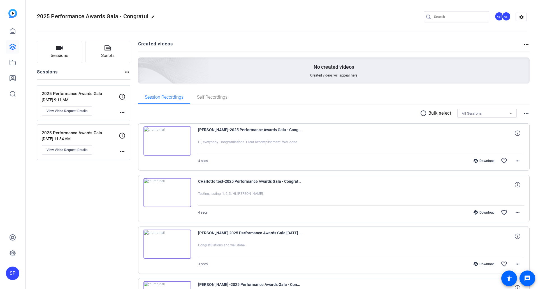
click at [176, 138] on img at bounding box center [167, 140] width 48 height 29
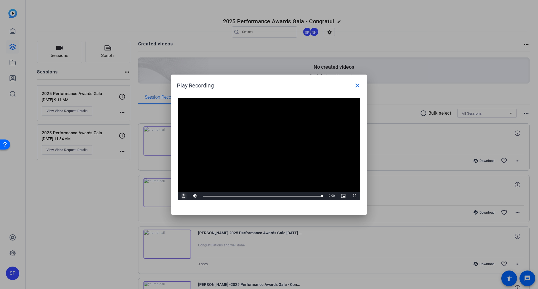
click at [187, 196] on span "Video Player" at bounding box center [183, 196] width 11 height 0
click at [357, 85] on mat-icon "close" at bounding box center [357, 85] width 7 height 7
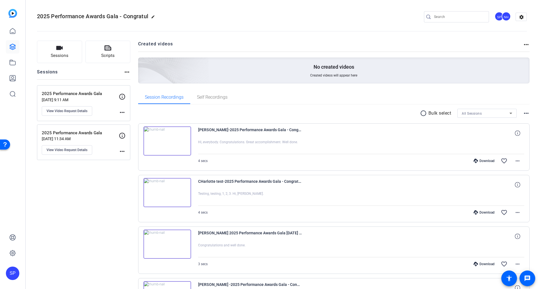
click at [94, 96] on p "2025 Performance Awards Gala" at bounding box center [80, 93] width 77 height 6
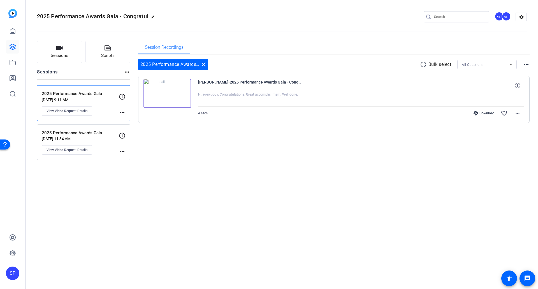
click at [95, 134] on p "2025 Performance Awards Gala" at bounding box center [80, 133] width 77 height 6
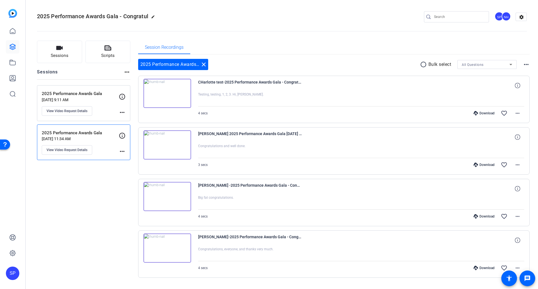
click at [94, 97] on div "2025 Performance Awards Gala Sep 23, 2025 @ 9:11 AM View Video Request Details" at bounding box center [80, 102] width 77 height 25
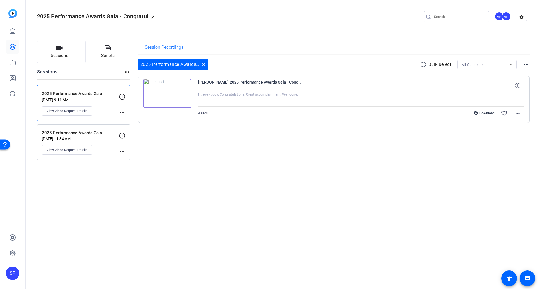
click at [101, 138] on p "Sep 03, 2025 @ 11:34 AM" at bounding box center [80, 138] width 77 height 4
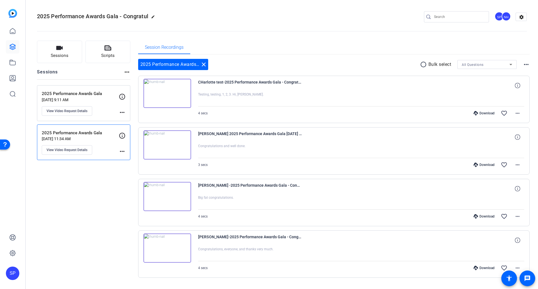
click at [97, 96] on p "2025 Performance Awards Gala" at bounding box center [80, 93] width 77 height 6
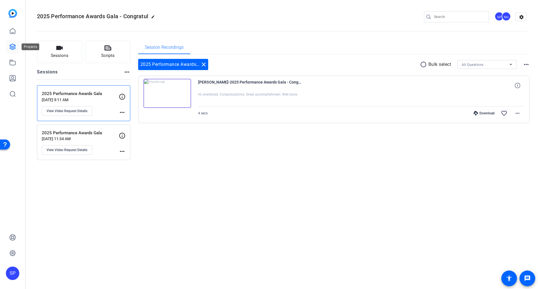
click at [15, 48] on icon at bounding box center [12, 46] width 7 height 7
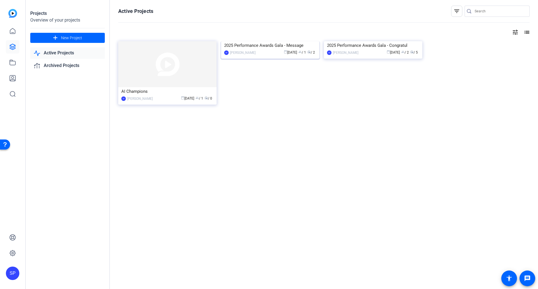
click at [291, 41] on img at bounding box center [270, 41] width 98 height 0
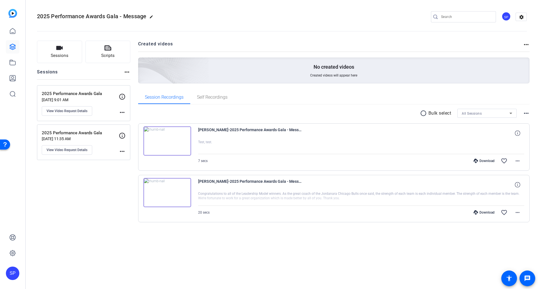
click at [167, 143] on img at bounding box center [167, 140] width 48 height 29
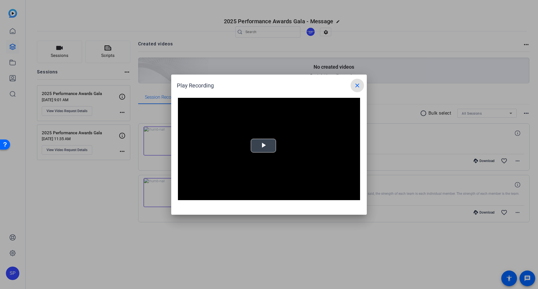
click at [261, 149] on video "Video Player" at bounding box center [269, 149] width 182 height 103
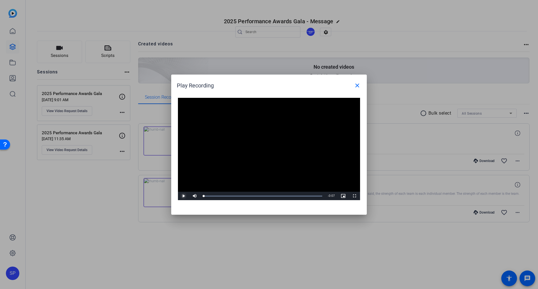
click at [180, 196] on span "Video Player" at bounding box center [183, 196] width 11 height 0
click at [360, 87] on mat-icon "close" at bounding box center [357, 85] width 7 height 7
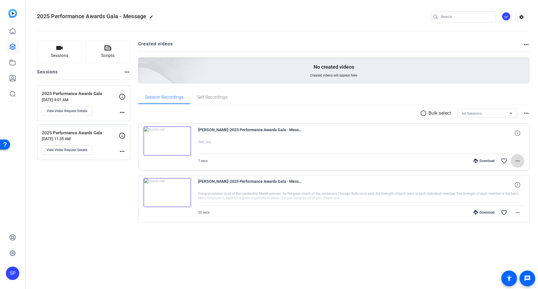
click at [513, 162] on span at bounding box center [517, 160] width 13 height 13
click at [501, 230] on span "Delete clip" at bounding box center [503, 228] width 34 height 7
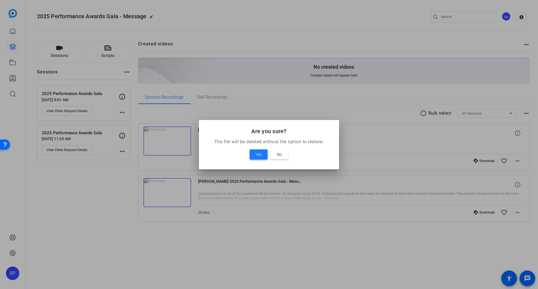
click at [260, 157] on span "Yes" at bounding box center [259, 154] width 6 height 7
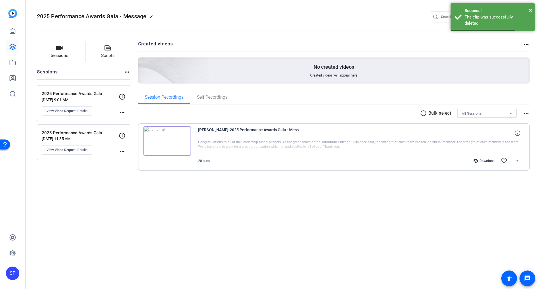
click at [94, 94] on p "2025 Performance Awards Gala" at bounding box center [80, 93] width 77 height 6
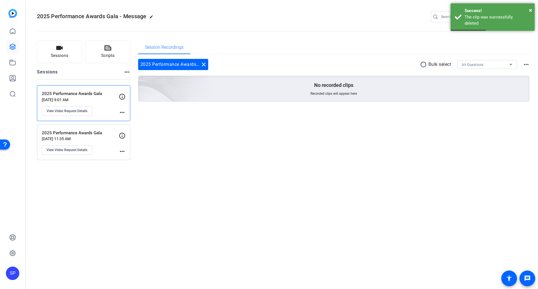
click at [96, 136] on p "Sep 03, 2025 @ 11:35 AM" at bounding box center [80, 138] width 77 height 4
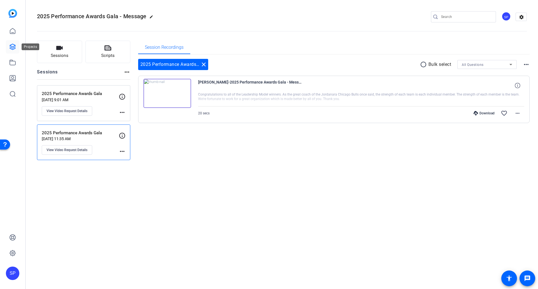
click at [12, 47] on icon at bounding box center [13, 47] width 6 height 6
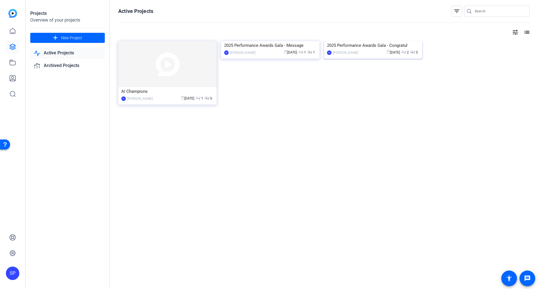
click at [364, 41] on img at bounding box center [373, 41] width 98 height 0
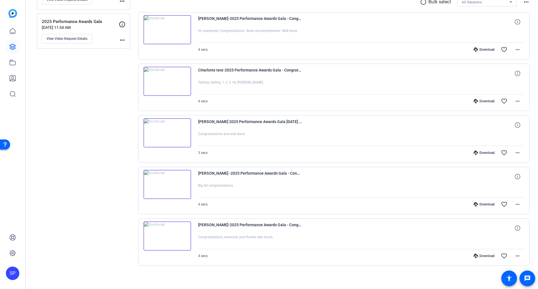
scroll to position [113, 0]
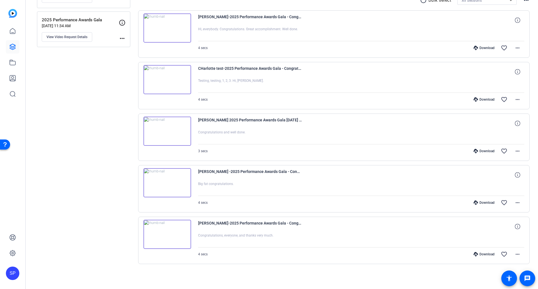
click at [175, 75] on img at bounding box center [167, 79] width 48 height 29
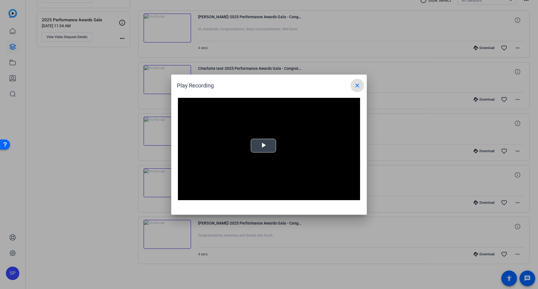
click at [263, 145] on span "Video Player" at bounding box center [263, 145] width 0 height 0
click at [358, 86] on mat-icon "close" at bounding box center [357, 85] width 7 height 7
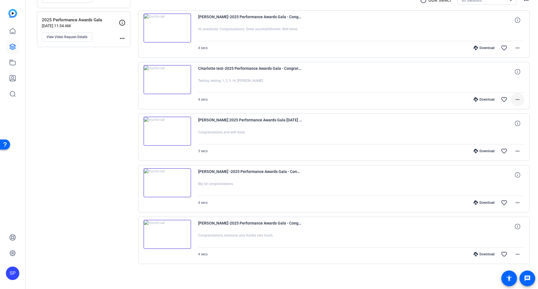
click at [516, 100] on mat-icon "more_horiz" at bounding box center [517, 99] width 7 height 7
click at [499, 168] on span "Delete clip" at bounding box center [500, 167] width 34 height 7
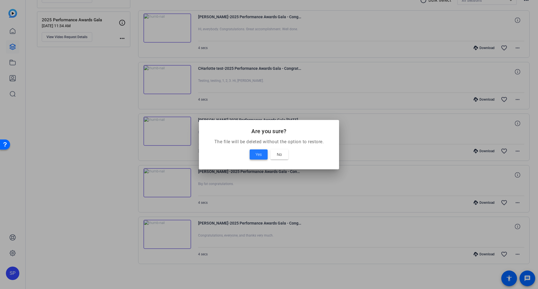
click at [257, 156] on span "Yes" at bounding box center [259, 154] width 6 height 7
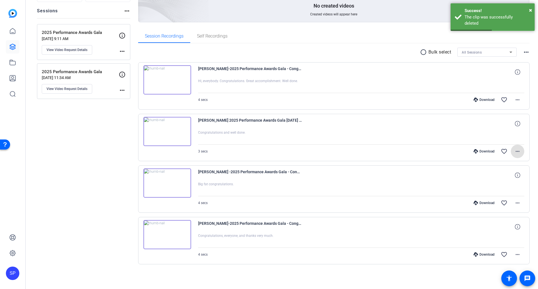
scroll to position [61, 0]
click at [530, 10] on span "×" at bounding box center [530, 10] width 3 height 7
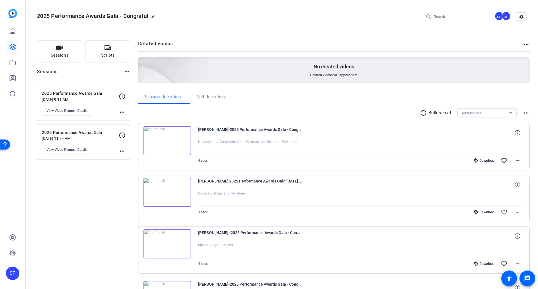
scroll to position [0, 0]
click at [13, 32] on icon at bounding box center [12, 31] width 7 height 7
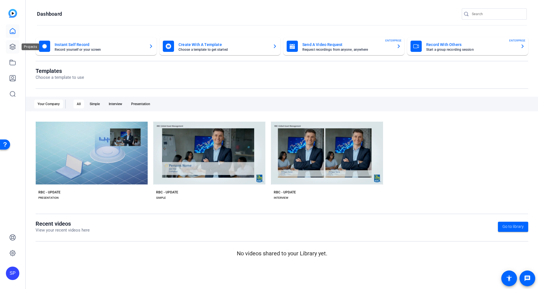
click at [13, 48] on icon at bounding box center [13, 47] width 6 height 6
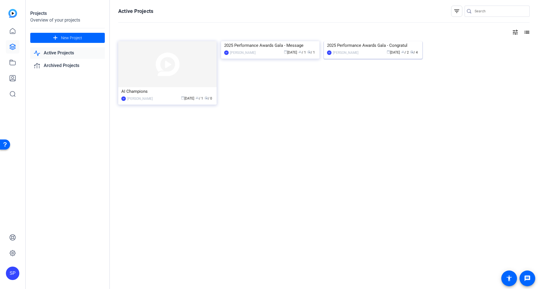
click at [369, 41] on img at bounding box center [373, 41] width 98 height 0
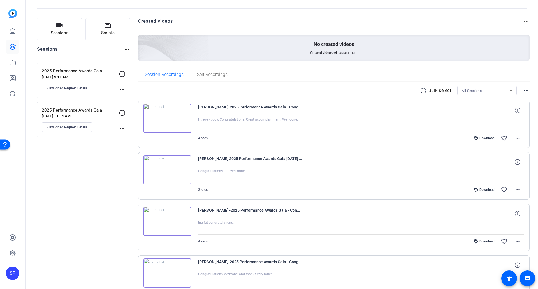
scroll to position [61, 0]
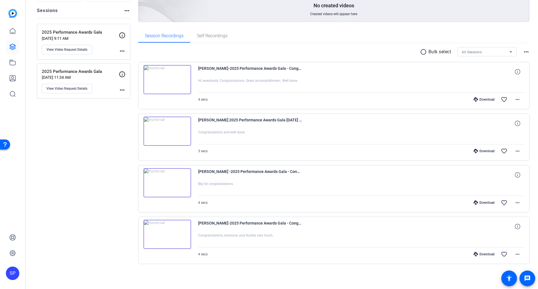
click at [71, 72] on p "2025 Performance Awards Gala" at bounding box center [80, 71] width 77 height 6
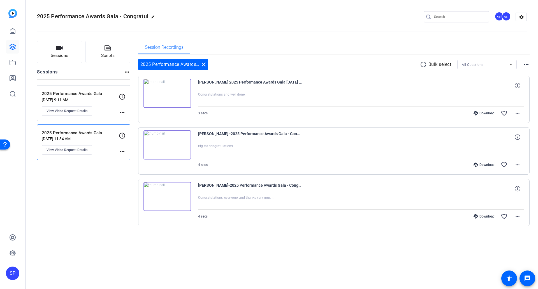
scroll to position [0, 0]
click at [96, 95] on p "2025 Performance Awards Gala" at bounding box center [80, 93] width 77 height 6
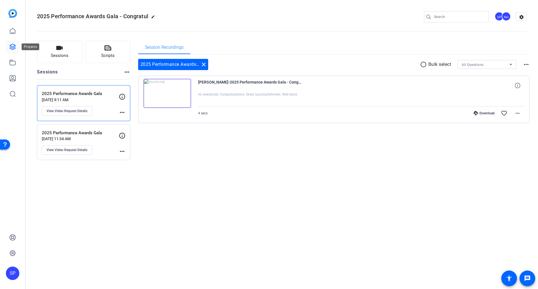
click at [12, 44] on icon at bounding box center [12, 46] width 7 height 7
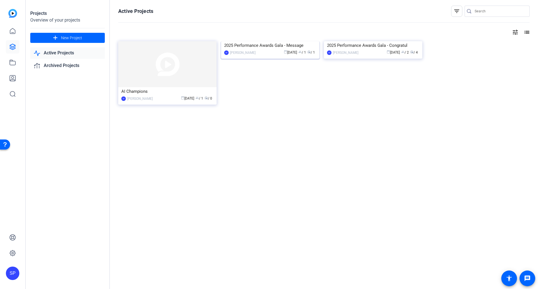
click at [250, 41] on img at bounding box center [270, 41] width 98 height 0
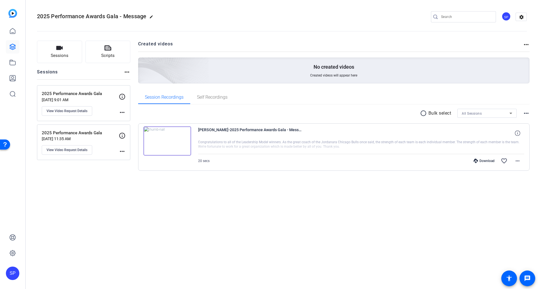
click at [86, 95] on p "2025 Performance Awards Gala" at bounding box center [80, 93] width 77 height 6
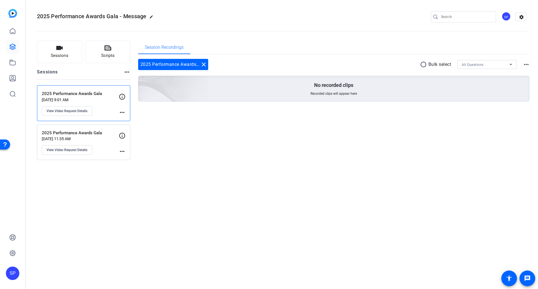
click at [90, 133] on p "2025 Performance Awards Gala" at bounding box center [80, 133] width 77 height 6
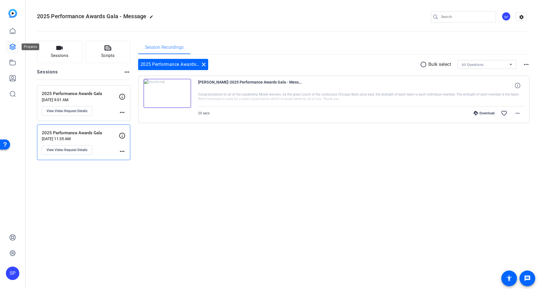
click at [15, 43] on icon at bounding box center [12, 46] width 7 height 7
